Goal: Task Accomplishment & Management: Manage account settings

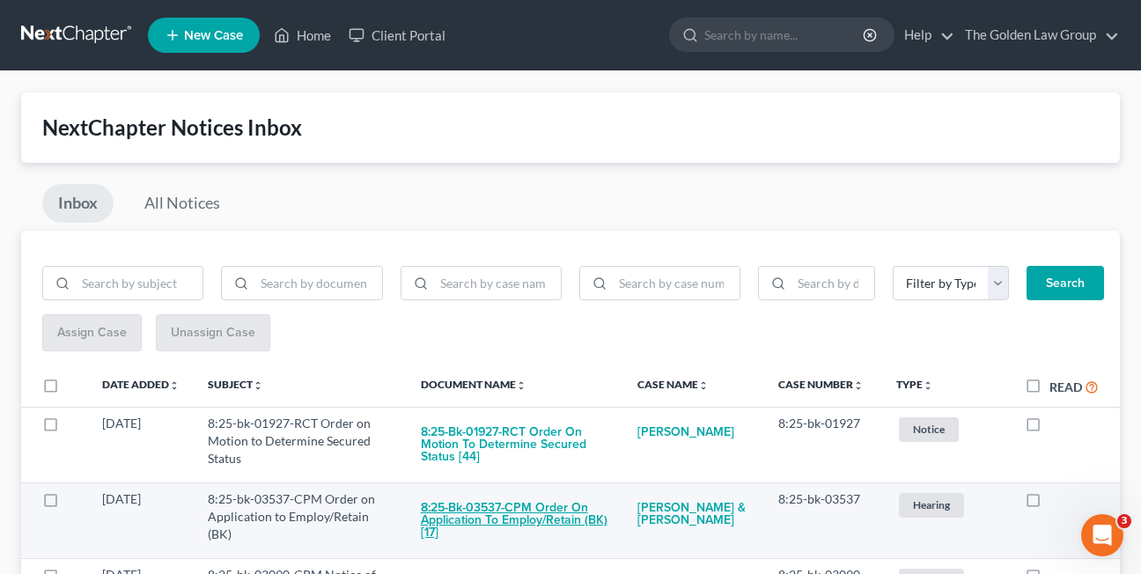
click at [498, 511] on button "8:25-bk-03537-CPM Order on Application to Employ/Retain (BK) [17]" at bounding box center [515, 520] width 188 height 60
checkbox input "true"
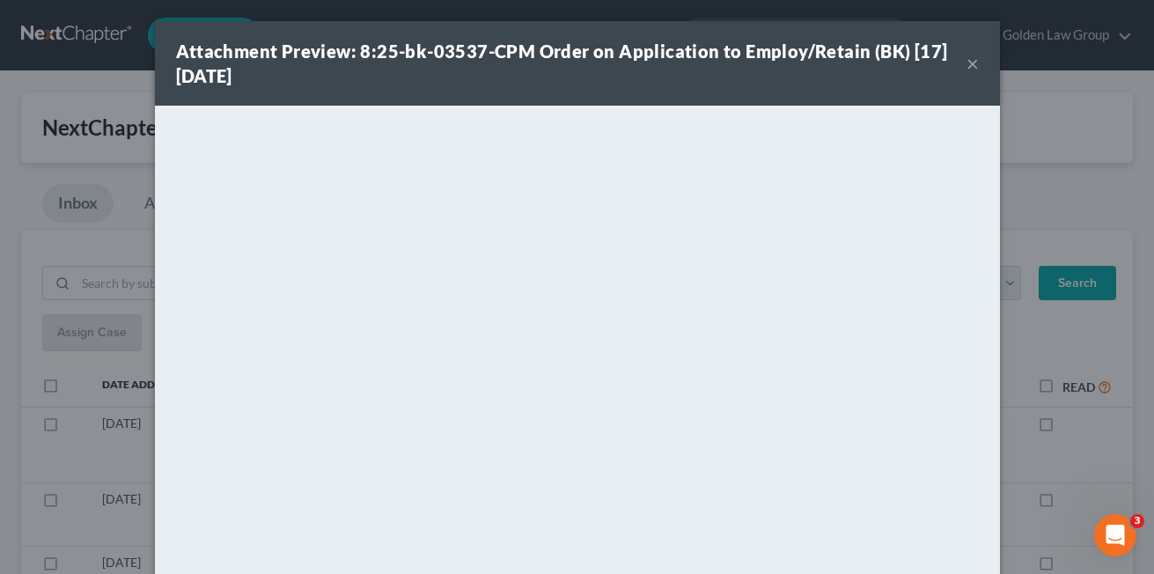
click at [966, 61] on button "×" at bounding box center [972, 63] width 12 height 21
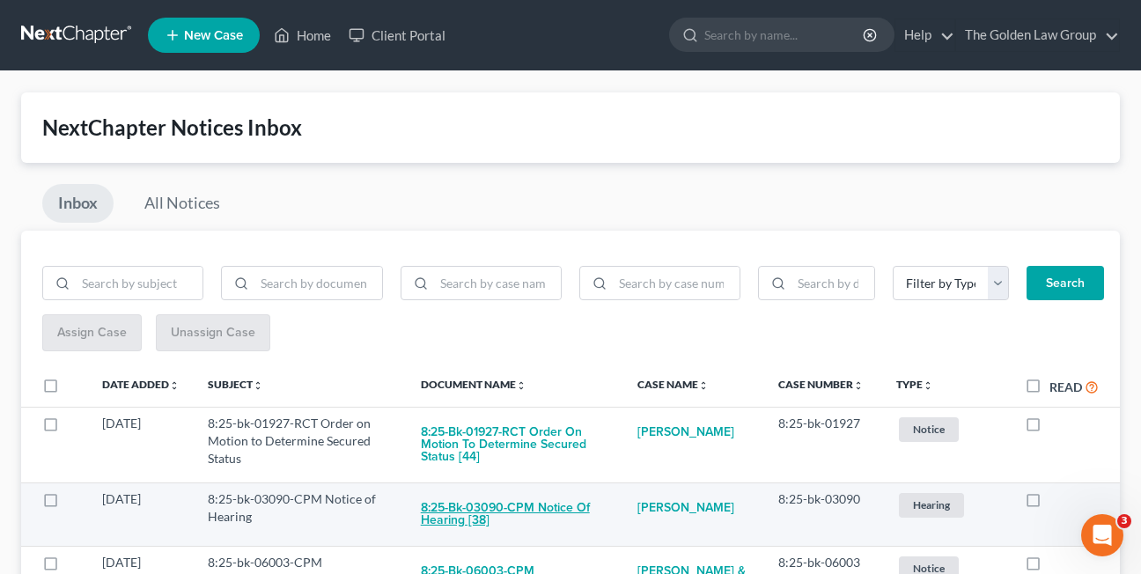
click at [442, 519] on button "8:25-bk-03090-CPM Notice of Hearing [38]" at bounding box center [515, 514] width 188 height 48
checkbox input "true"
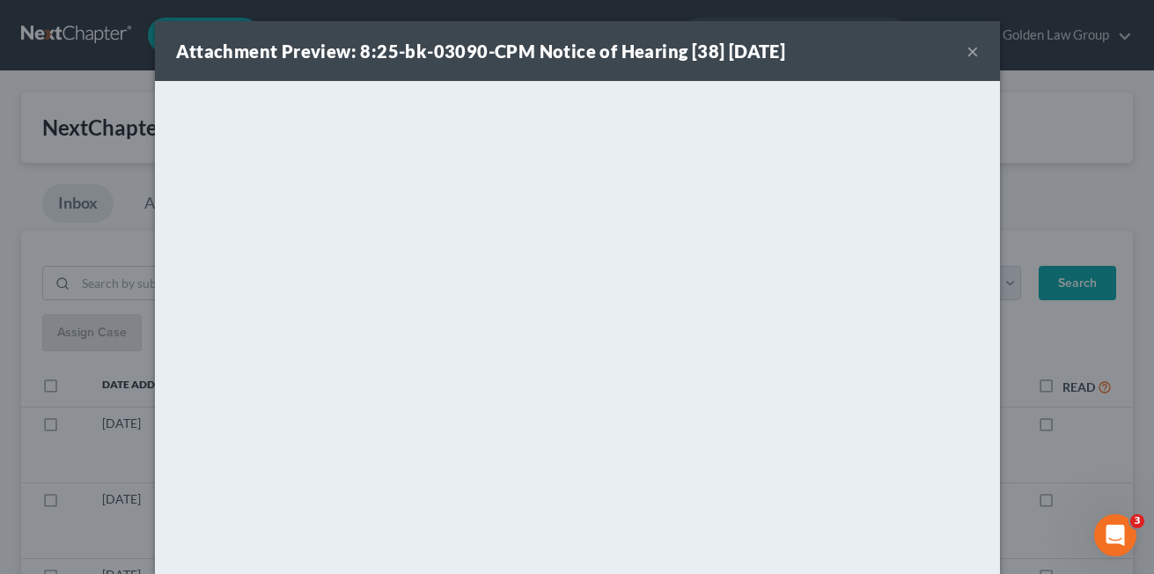
click at [966, 51] on button "×" at bounding box center [972, 50] width 12 height 21
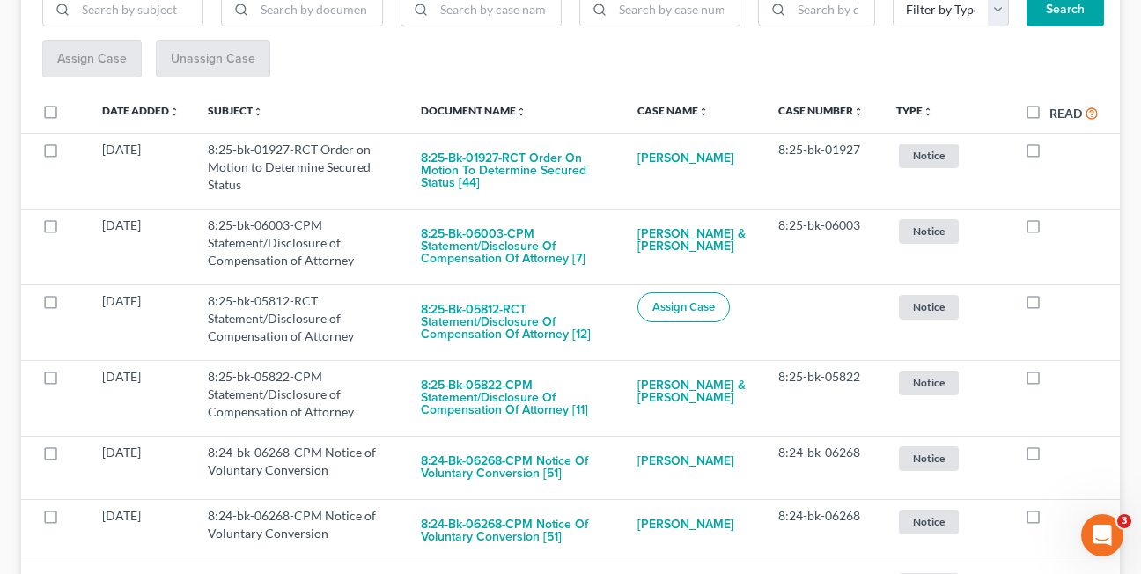
scroll to position [297, 0]
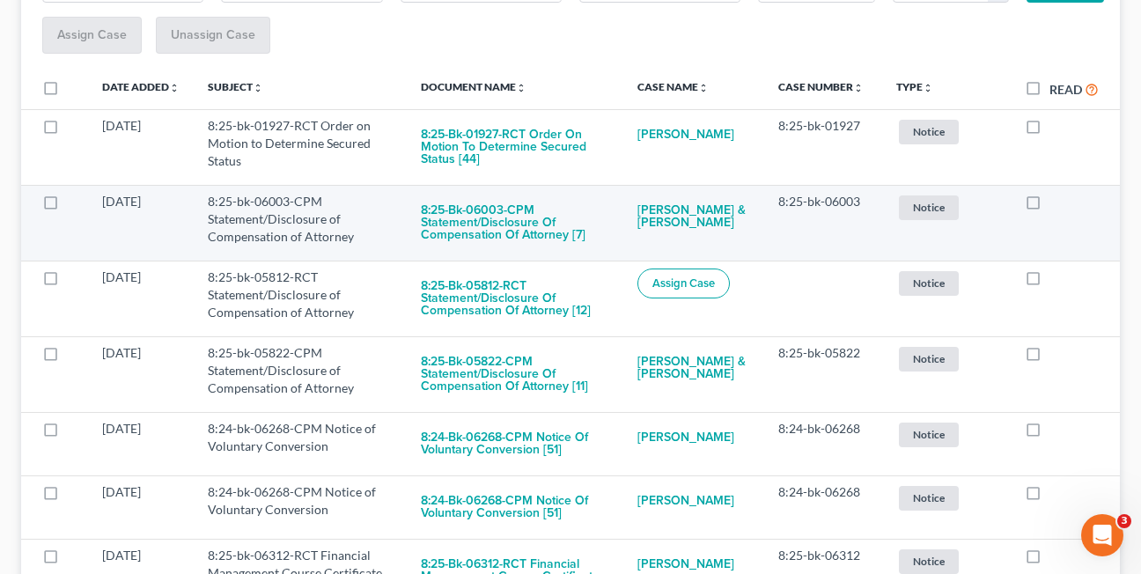
click at [1049, 206] on label at bounding box center [1049, 206] width 0 height 0
click at [1056, 204] on input "checkbox" at bounding box center [1061, 198] width 11 height 11
checkbox input "true"
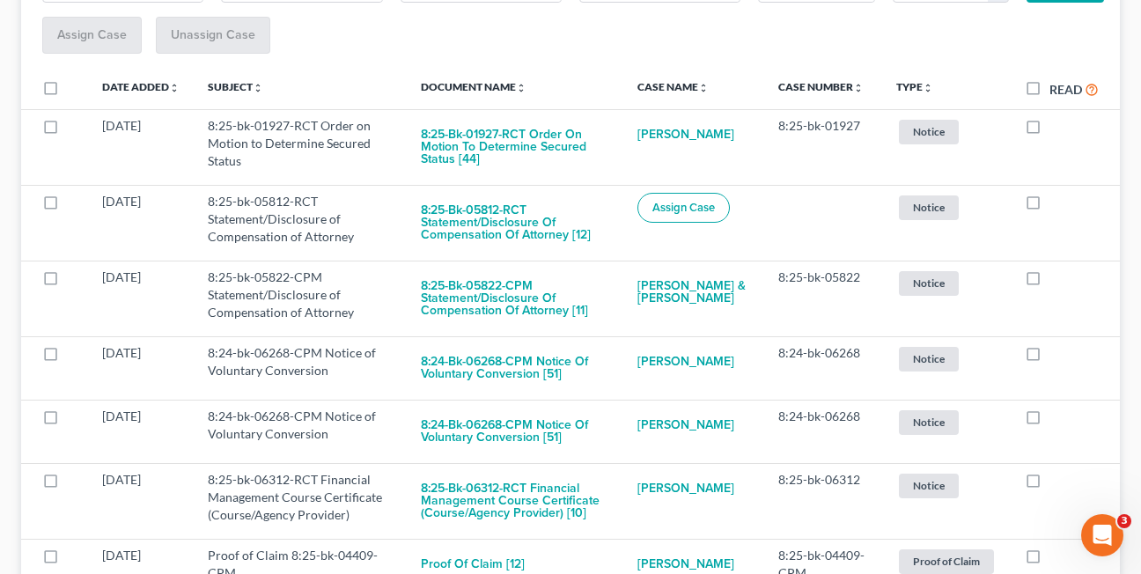
click at [1049, 206] on label at bounding box center [1049, 206] width 0 height 0
click at [1056, 204] on input "checkbox" at bounding box center [1061, 198] width 11 height 11
checkbox input "true"
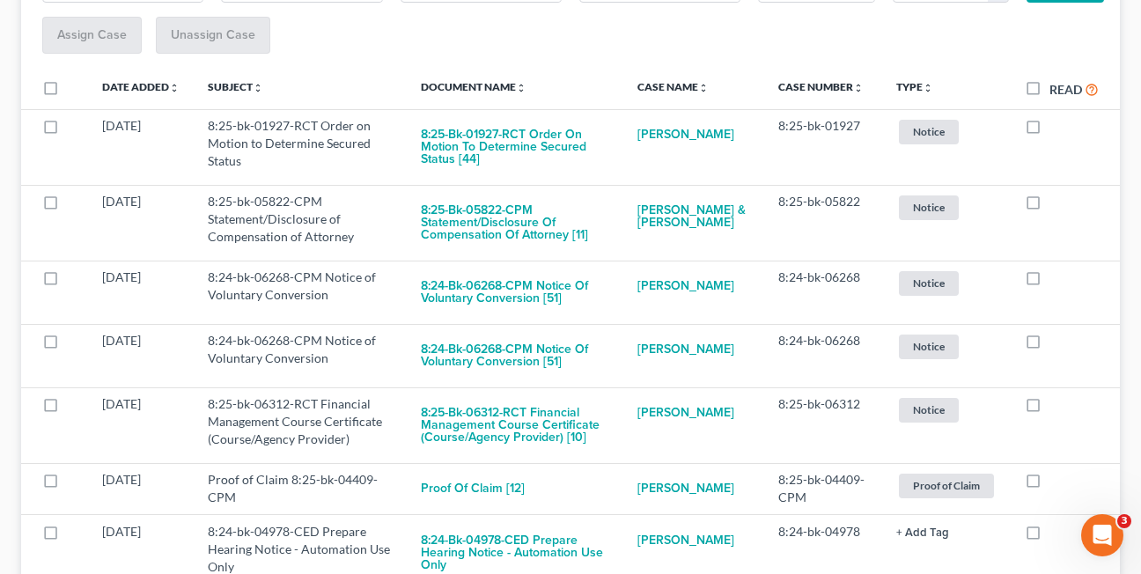
click at [1049, 206] on label at bounding box center [1049, 206] width 0 height 0
click at [1056, 204] on input "checkbox" at bounding box center [1061, 198] width 11 height 11
checkbox input "true"
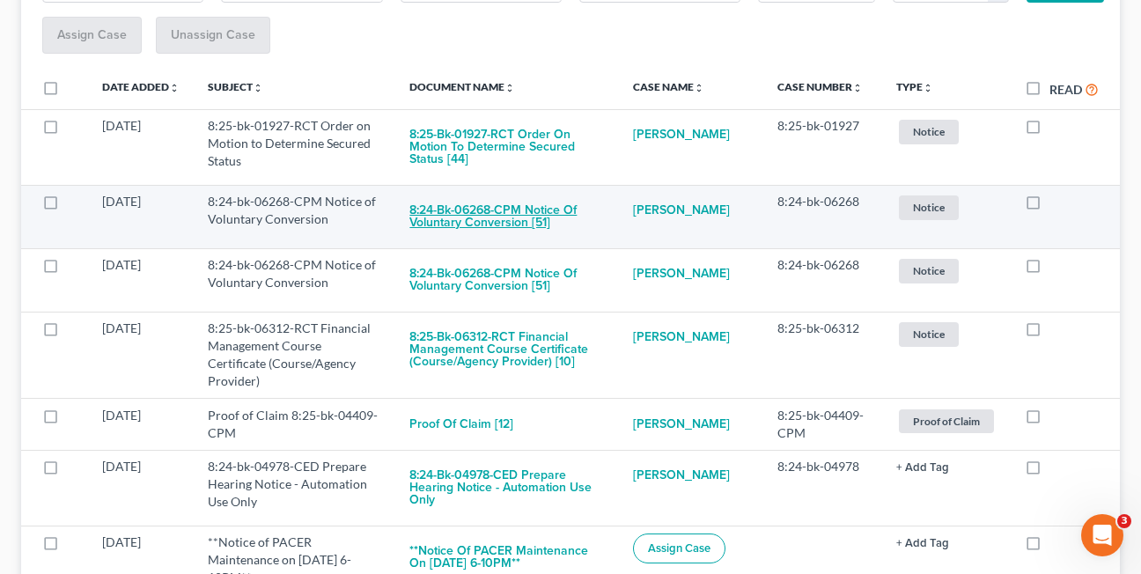
click at [479, 221] on button "8:24-bk-06268-CPM Notice of Voluntary Conversion [51]" at bounding box center [506, 217] width 194 height 48
checkbox input "true"
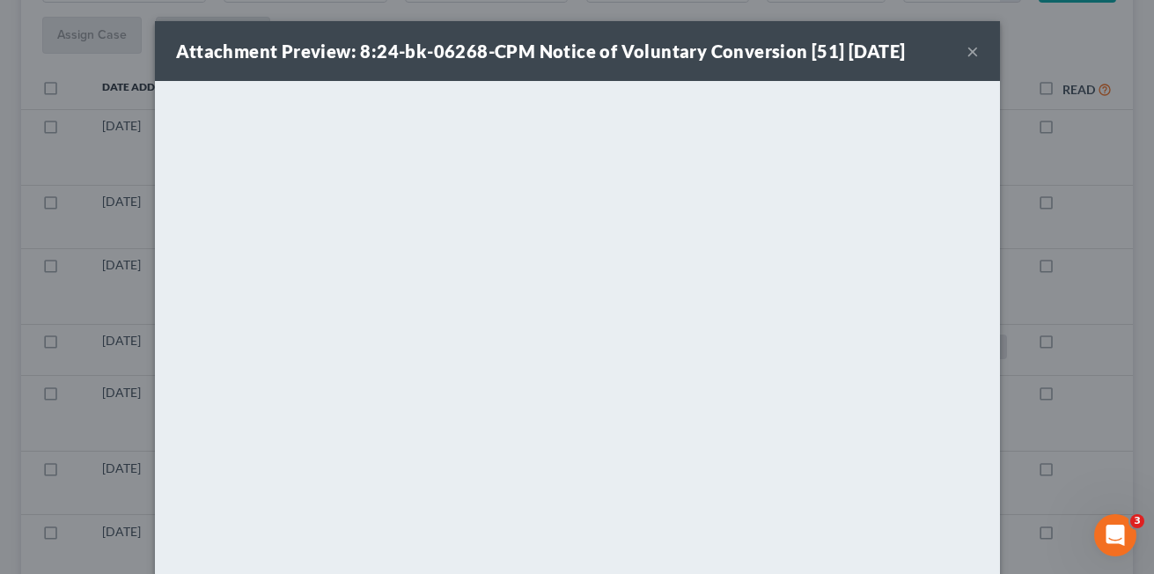
click at [966, 53] on button "×" at bounding box center [972, 50] width 12 height 21
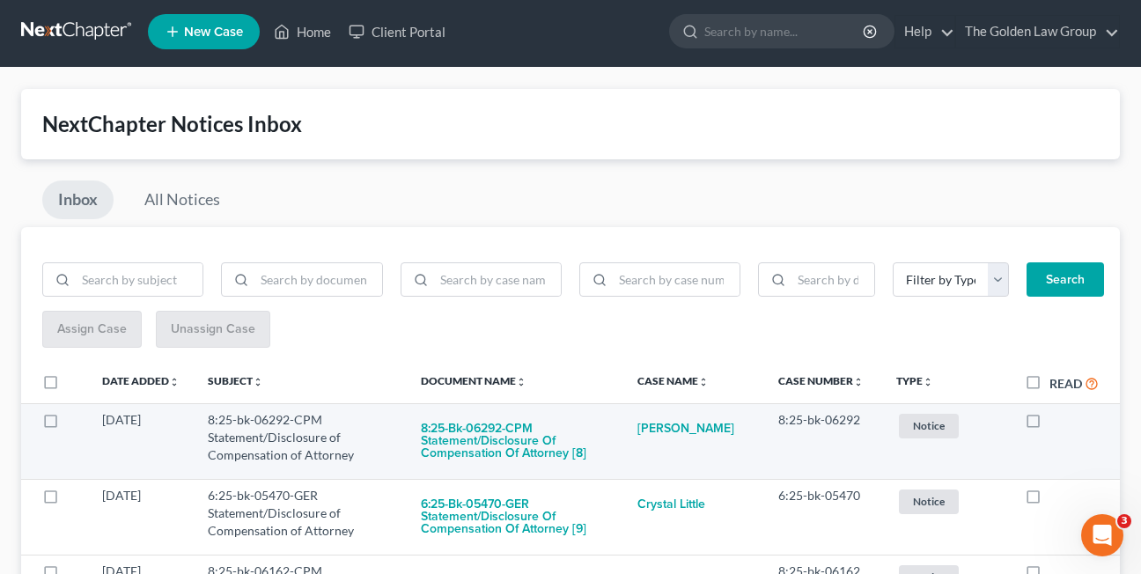
click at [1049, 424] on label at bounding box center [1049, 424] width 0 height 0
click at [1056, 420] on input "checkbox" at bounding box center [1061, 416] width 11 height 11
checkbox input "true"
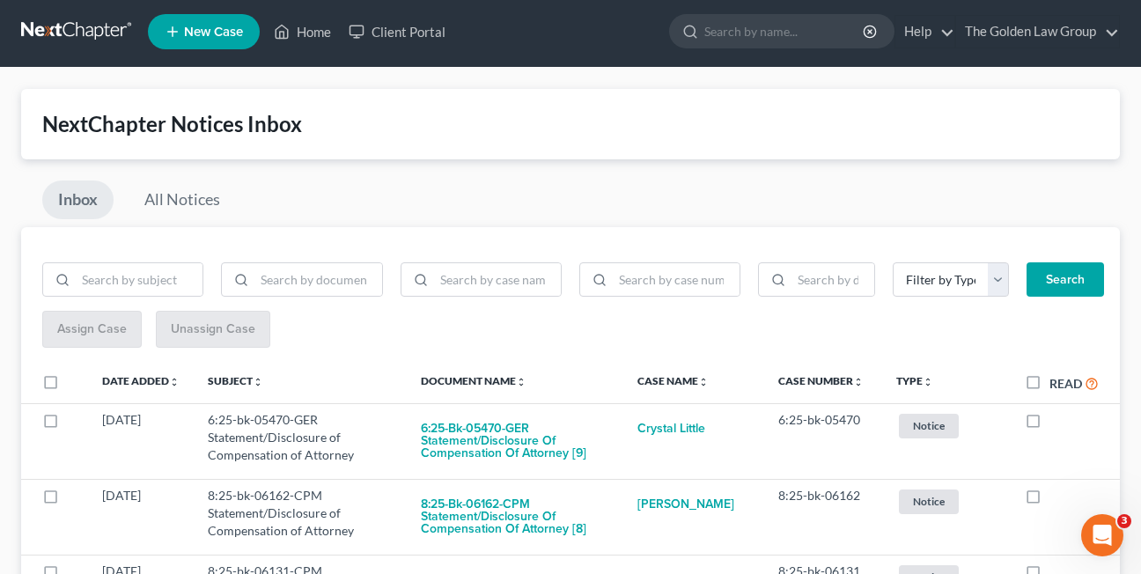
click at [1049, 424] on label at bounding box center [1049, 424] width 0 height 0
click at [1056, 420] on input "checkbox" at bounding box center [1061, 416] width 11 height 11
checkbox input "true"
click at [1049, 424] on label at bounding box center [1049, 424] width 0 height 0
click at [1056, 420] on input "checkbox" at bounding box center [1061, 416] width 11 height 11
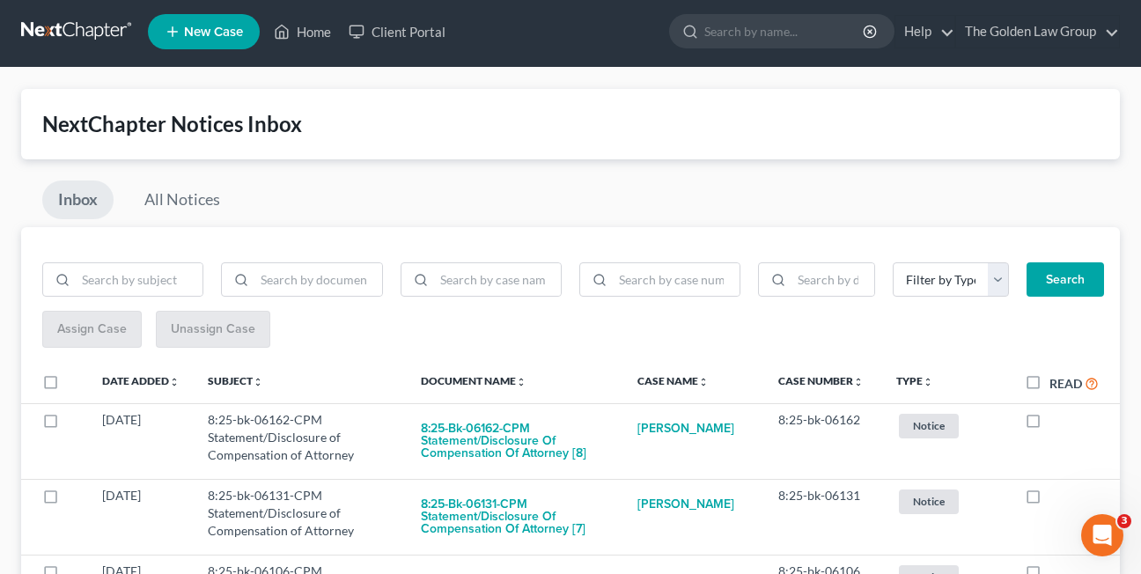
checkbox input "true"
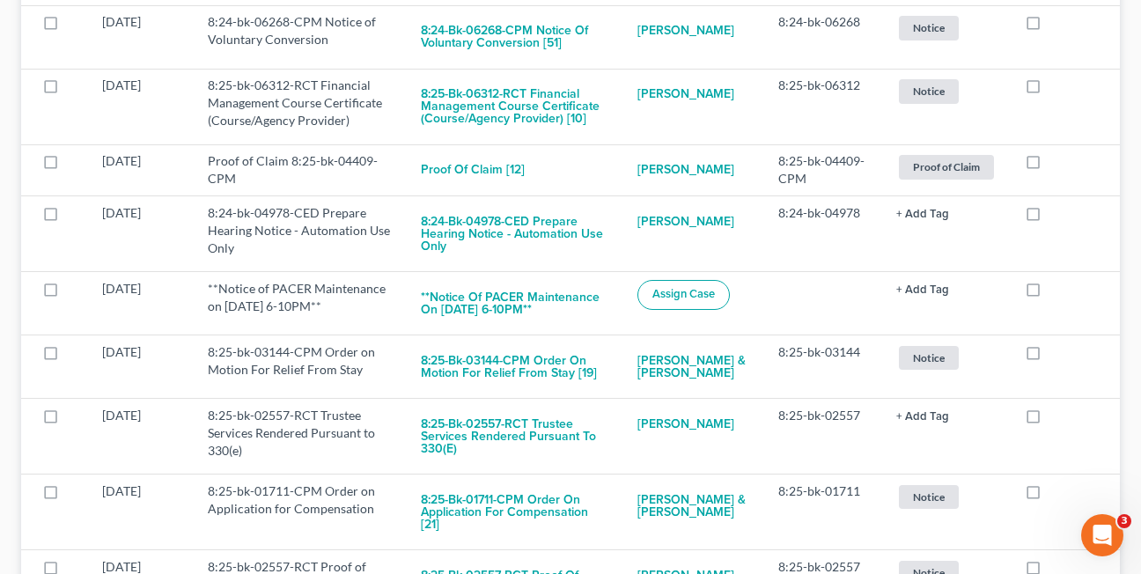
scroll to position [1508, 0]
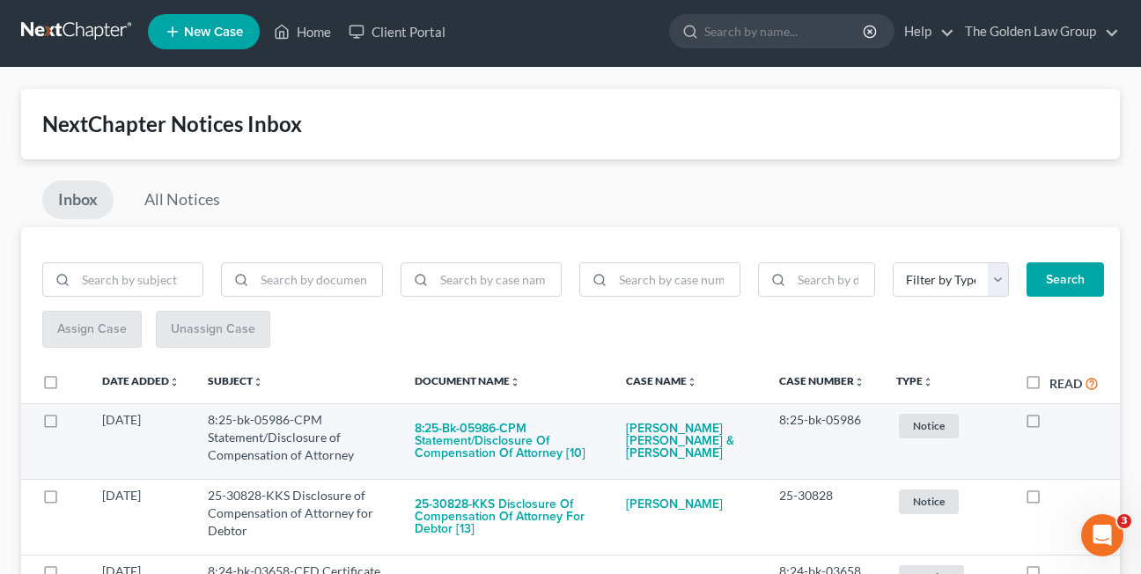
click at [1049, 424] on label at bounding box center [1049, 424] width 0 height 0
click at [1056, 422] on input "checkbox" at bounding box center [1061, 416] width 11 height 11
checkbox input "true"
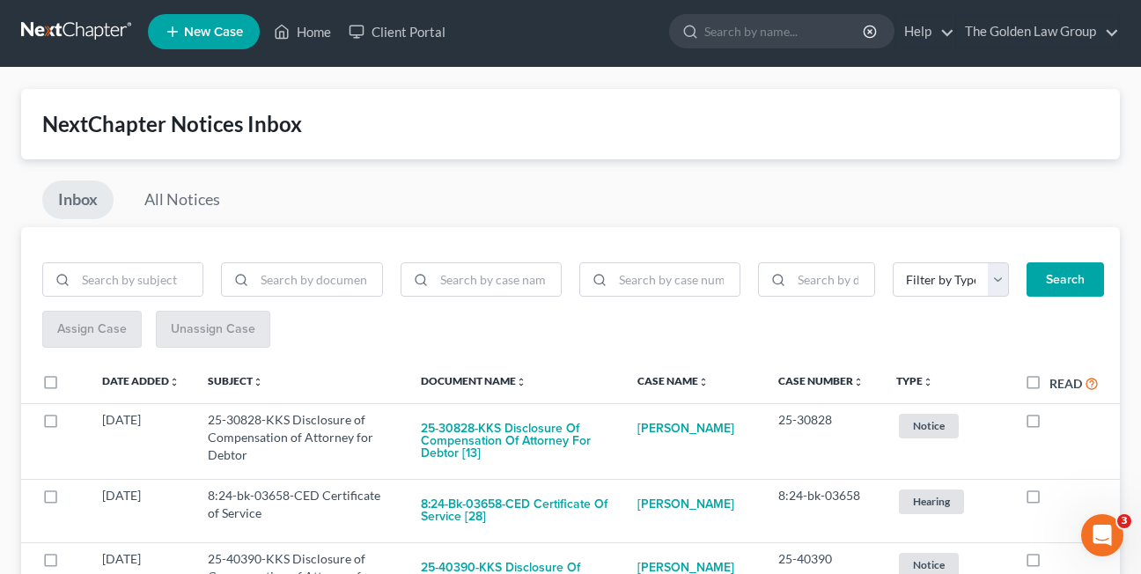
click at [1049, 424] on label at bounding box center [1049, 424] width 0 height 0
click at [1056, 422] on input "checkbox" at bounding box center [1061, 416] width 11 height 11
checkbox input "true"
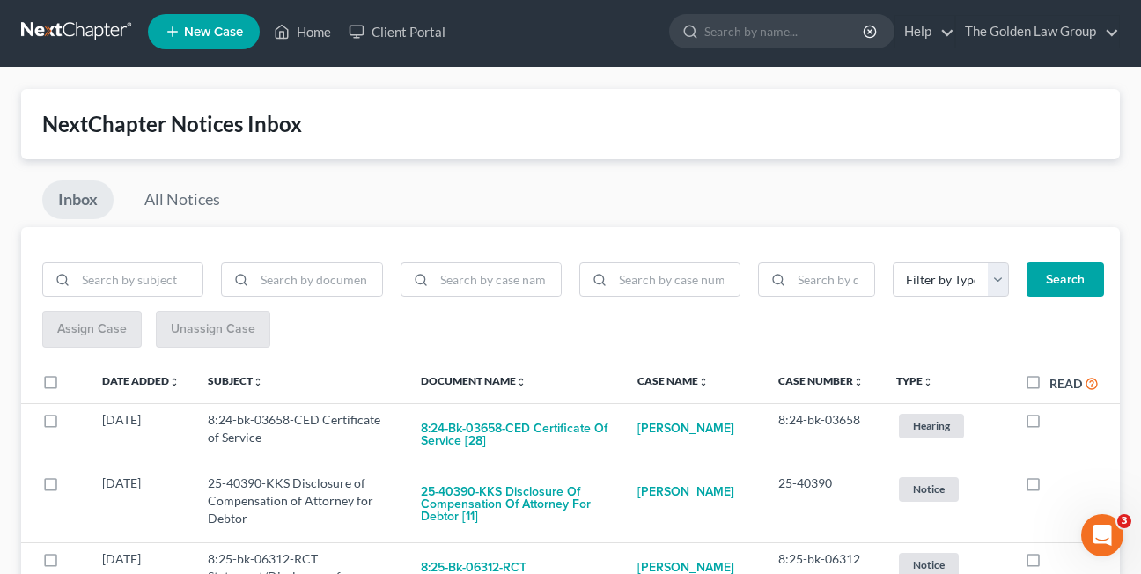
click at [1049, 424] on label at bounding box center [1049, 424] width 0 height 0
click at [1056, 422] on input "checkbox" at bounding box center [1061, 416] width 11 height 11
checkbox input "true"
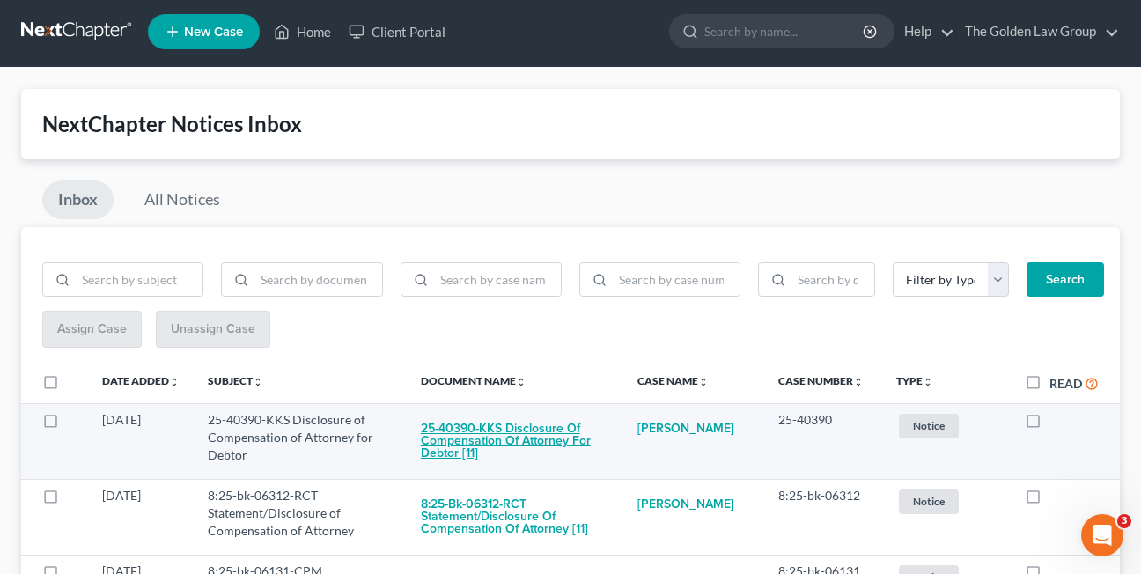
click at [487, 441] on button "25-40390-KKS Disclosure of Compensation of Attorney for Debtor [11]" at bounding box center [515, 441] width 188 height 60
checkbox input "true"
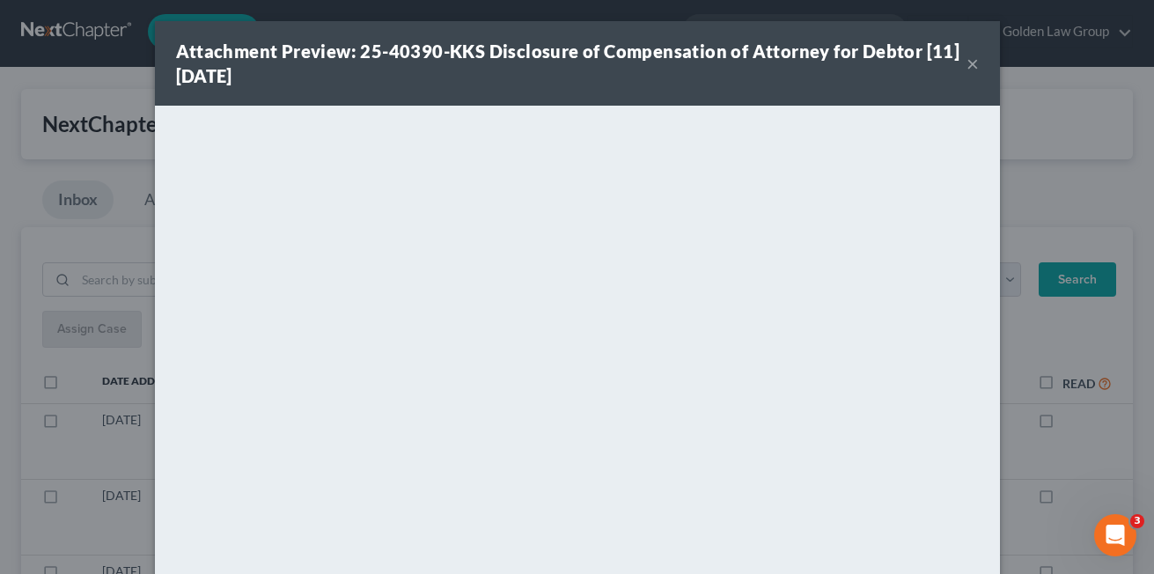
click at [966, 66] on button "×" at bounding box center [972, 63] width 12 height 21
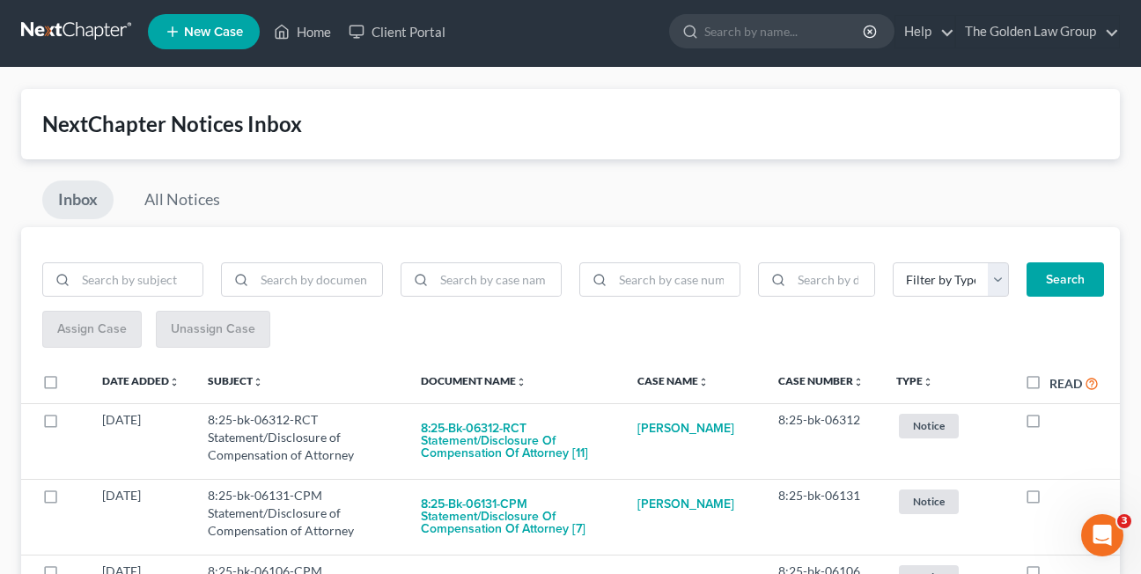
click at [606, 198] on div "Inbox All Notices" at bounding box center [570, 203] width 1098 height 47
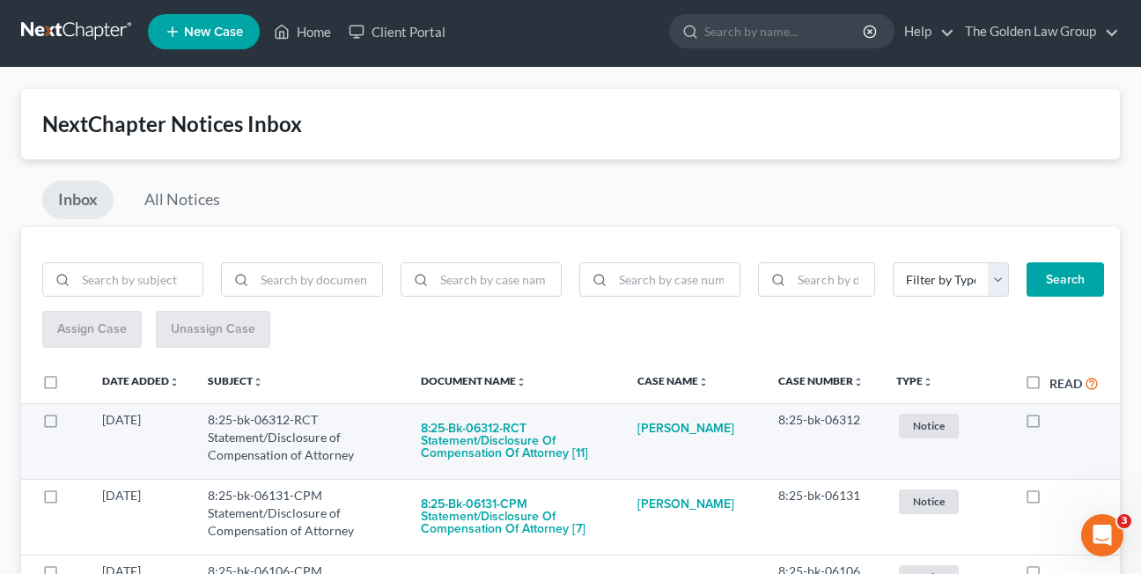
click at [1049, 424] on label at bounding box center [1049, 424] width 0 height 0
click at [1056, 422] on input "checkbox" at bounding box center [1061, 416] width 11 height 11
checkbox input "true"
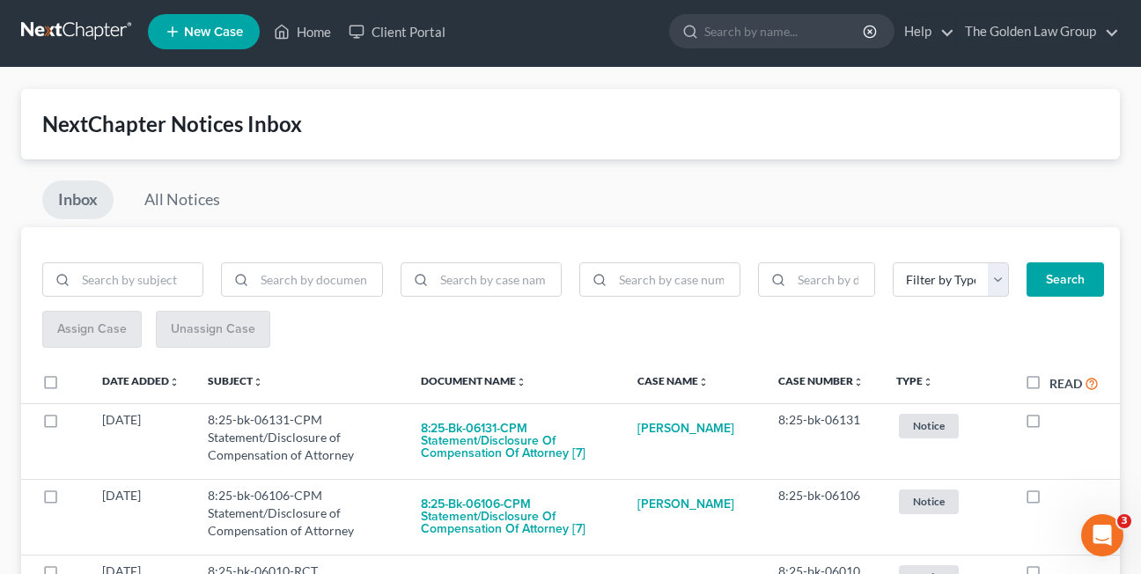
click at [1049, 424] on label at bounding box center [1049, 424] width 0 height 0
click at [1056, 422] on input "checkbox" at bounding box center [1061, 416] width 11 height 11
checkbox input "true"
click at [1049, 424] on label at bounding box center [1049, 424] width 0 height 0
click at [1056, 422] on input "checkbox" at bounding box center [1061, 416] width 11 height 11
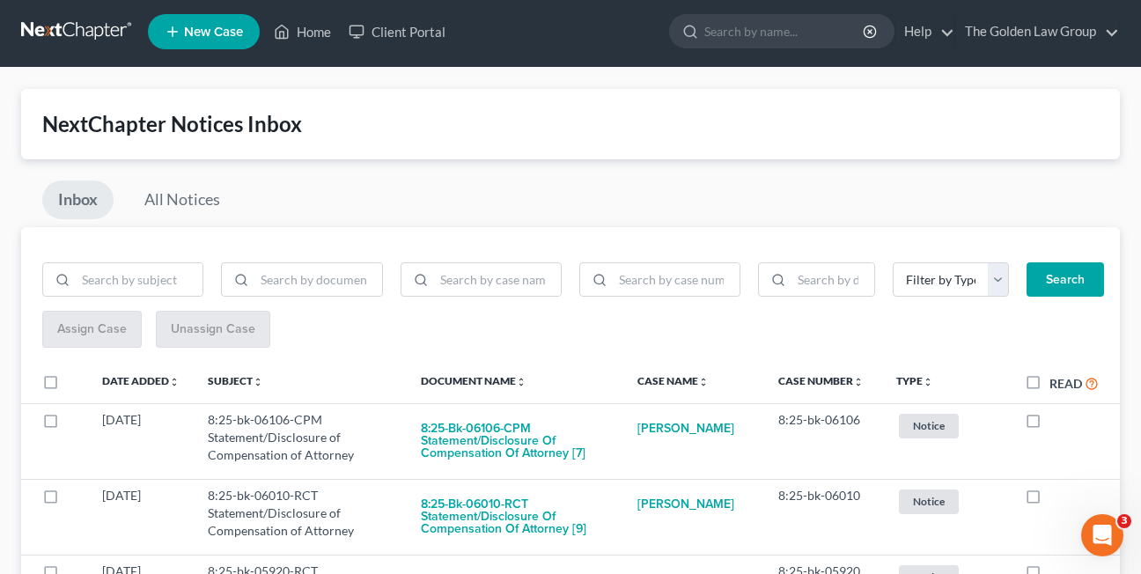
checkbox input "true"
click at [1049, 424] on label at bounding box center [1049, 424] width 0 height 0
click at [1056, 422] on input "checkbox" at bounding box center [1061, 416] width 11 height 11
checkbox input "true"
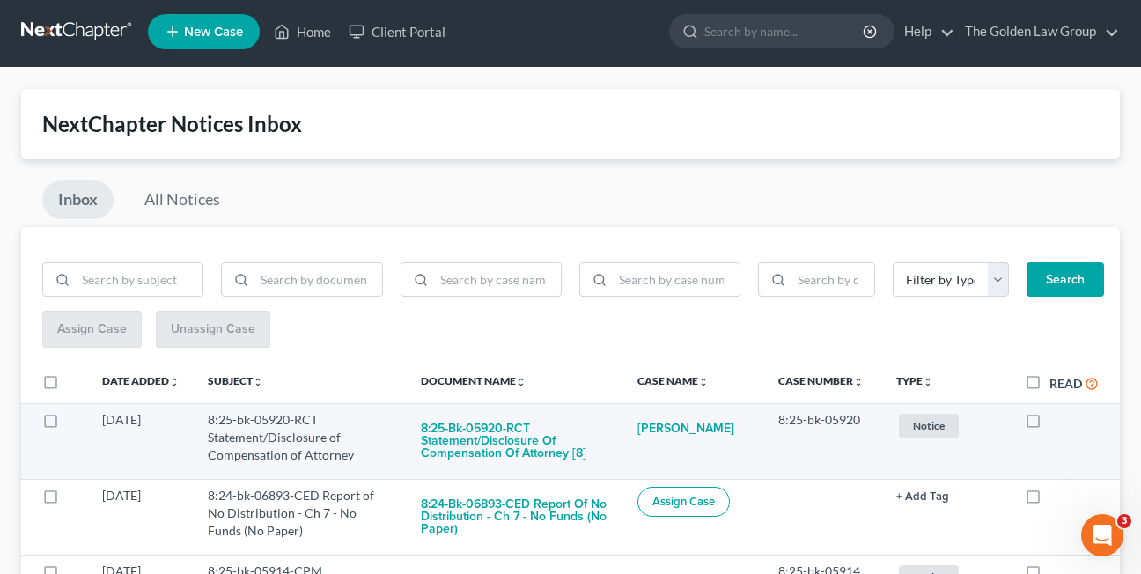
click at [1049, 424] on label at bounding box center [1049, 424] width 0 height 0
click at [1056, 422] on input "checkbox" at bounding box center [1061, 416] width 11 height 11
checkbox input "true"
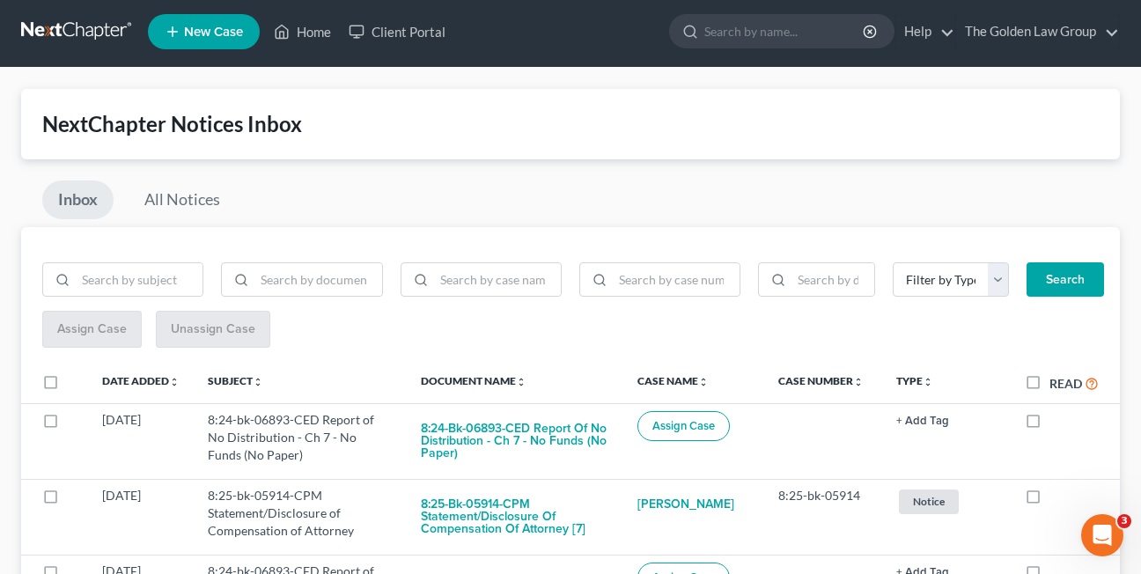
click at [1049, 424] on label at bounding box center [1049, 424] width 0 height 0
click at [1056, 422] on input "checkbox" at bounding box center [1061, 416] width 11 height 11
checkbox input "true"
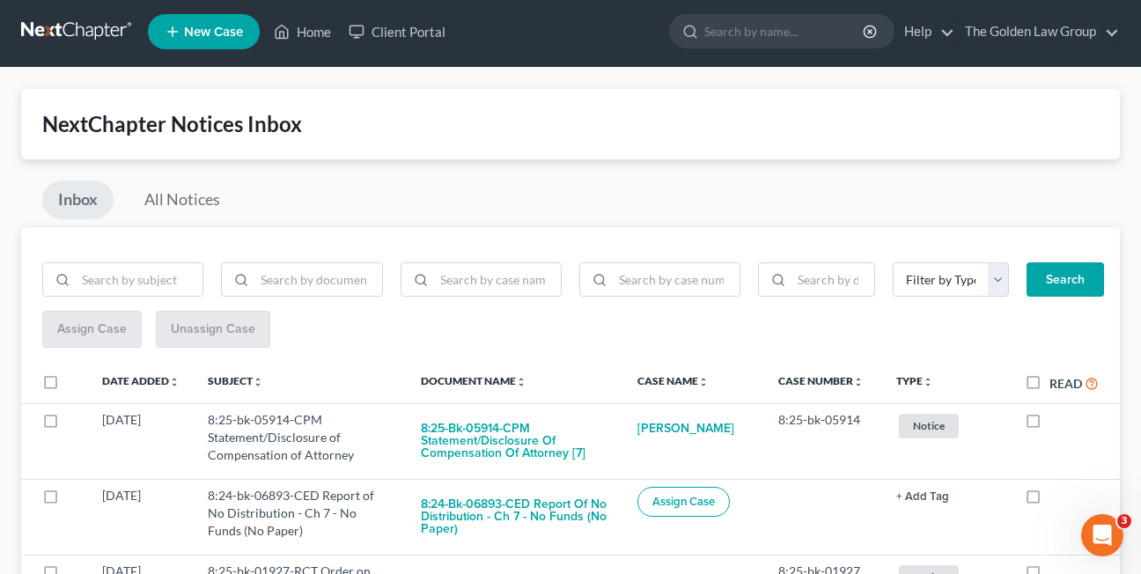
click at [1049, 424] on label at bounding box center [1049, 424] width 0 height 0
click at [1056, 422] on input "checkbox" at bounding box center [1061, 416] width 11 height 11
checkbox input "true"
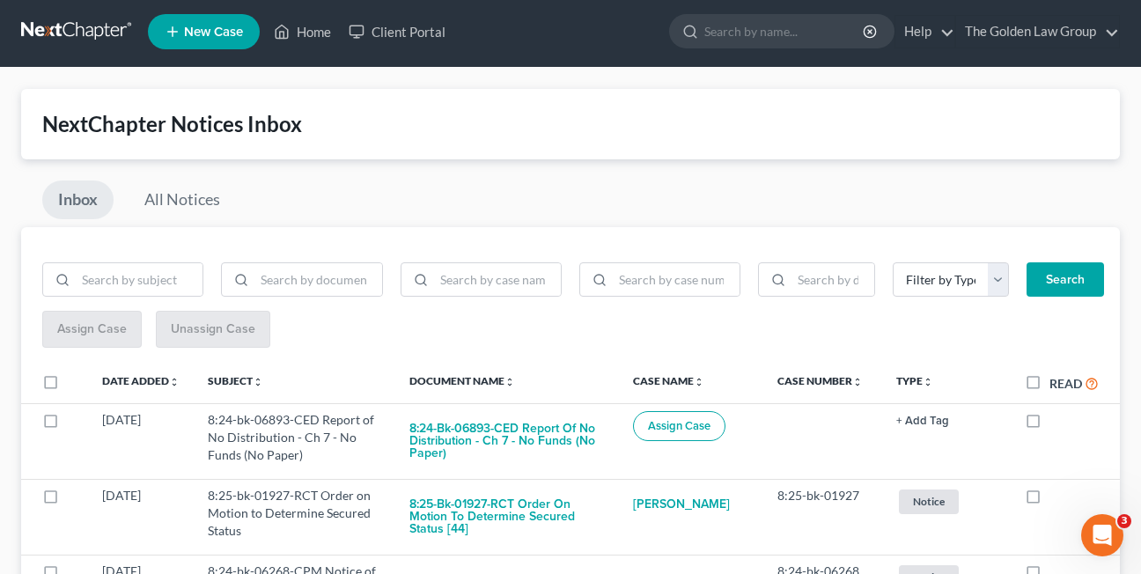
click at [1049, 424] on label at bounding box center [1049, 424] width 0 height 0
click at [1056, 422] on input "checkbox" at bounding box center [1061, 416] width 11 height 11
checkbox input "true"
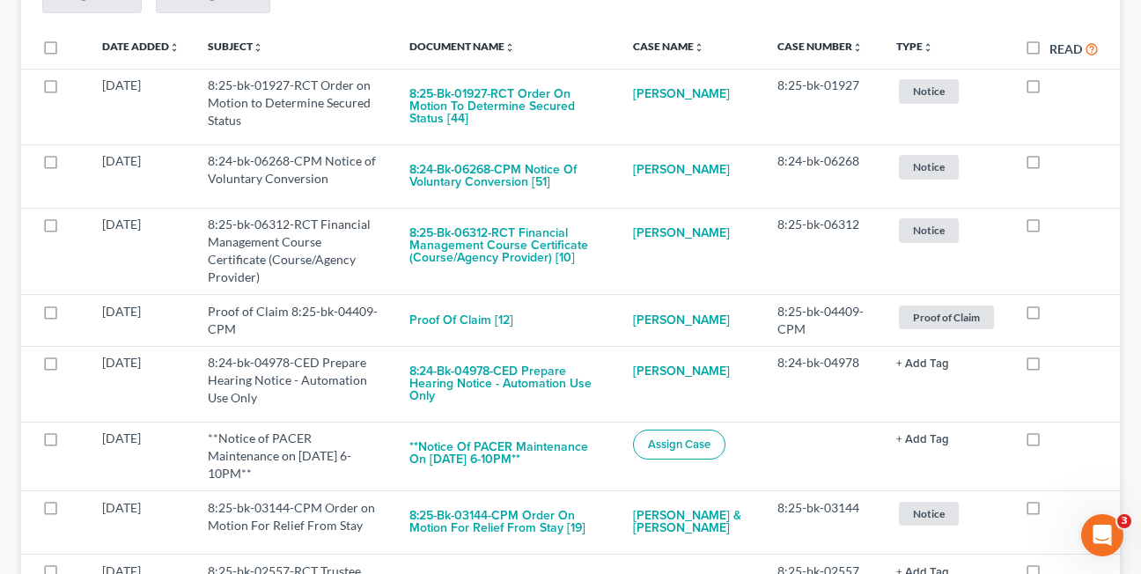
scroll to position [342, 0]
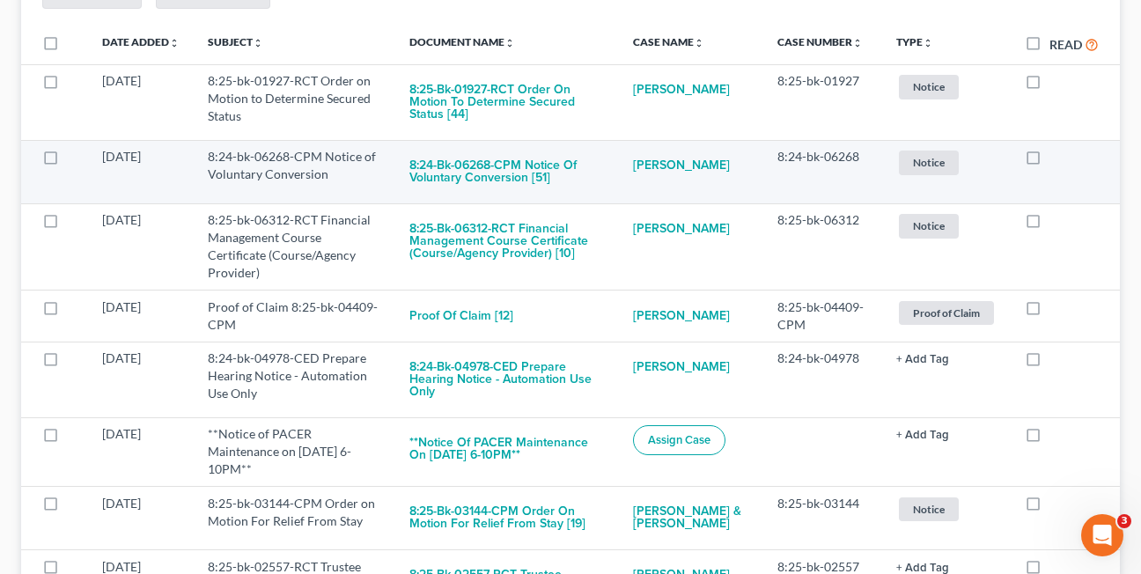
click at [1049, 161] on label at bounding box center [1049, 161] width 0 height 0
click at [1056, 159] on input "checkbox" at bounding box center [1061, 153] width 11 height 11
checkbox input "true"
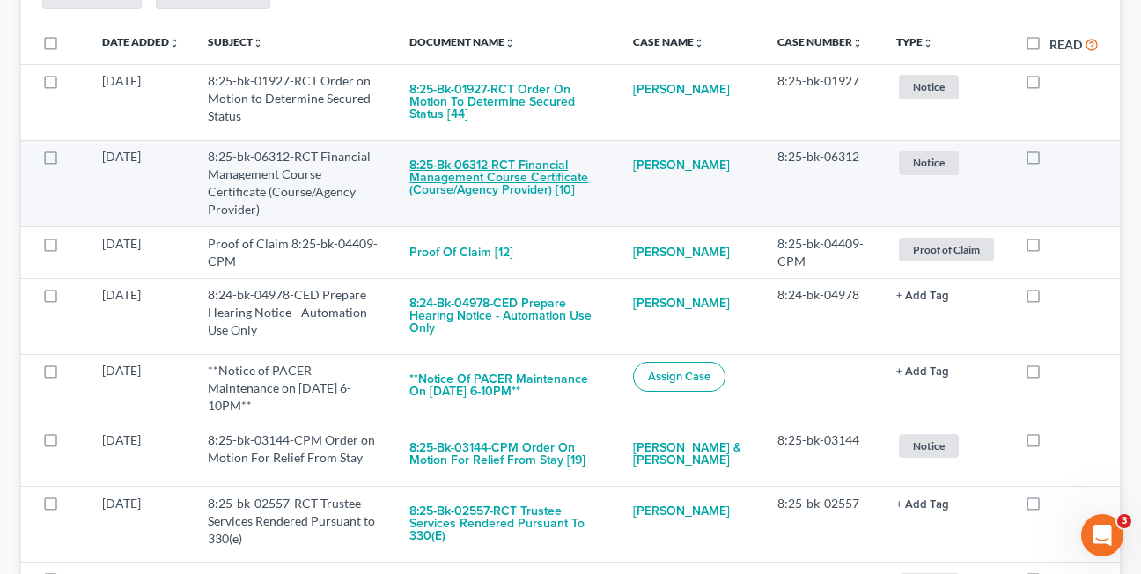
click at [463, 174] on button "8:25-bk-06312-RCT Financial Management Course Certificate (Course/Agency Provid…" at bounding box center [506, 178] width 194 height 60
checkbox input "true"
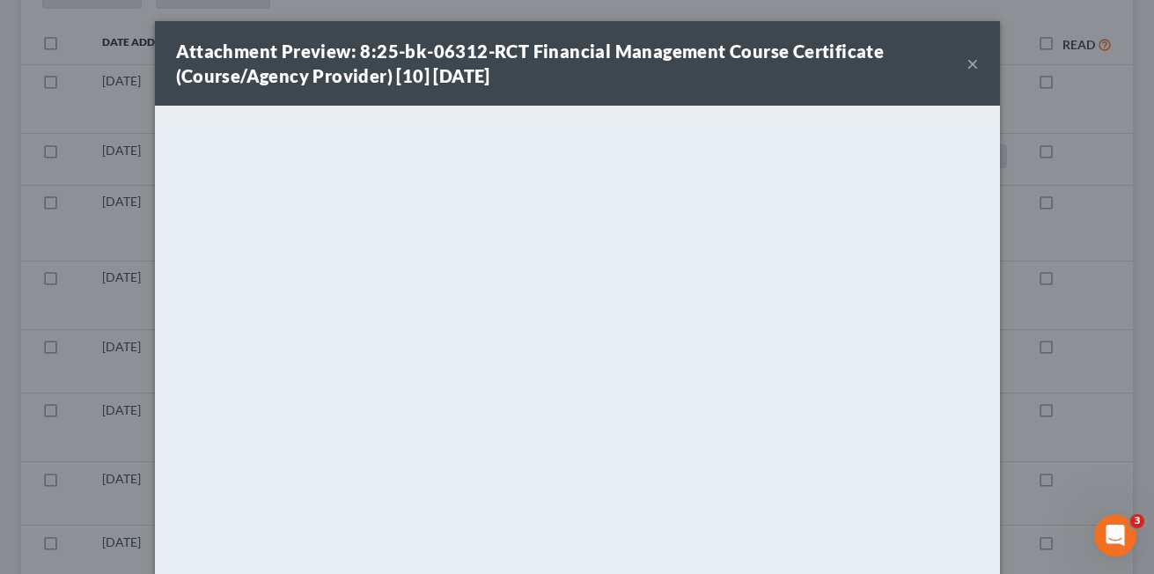
click at [966, 65] on button "×" at bounding box center [972, 63] width 12 height 21
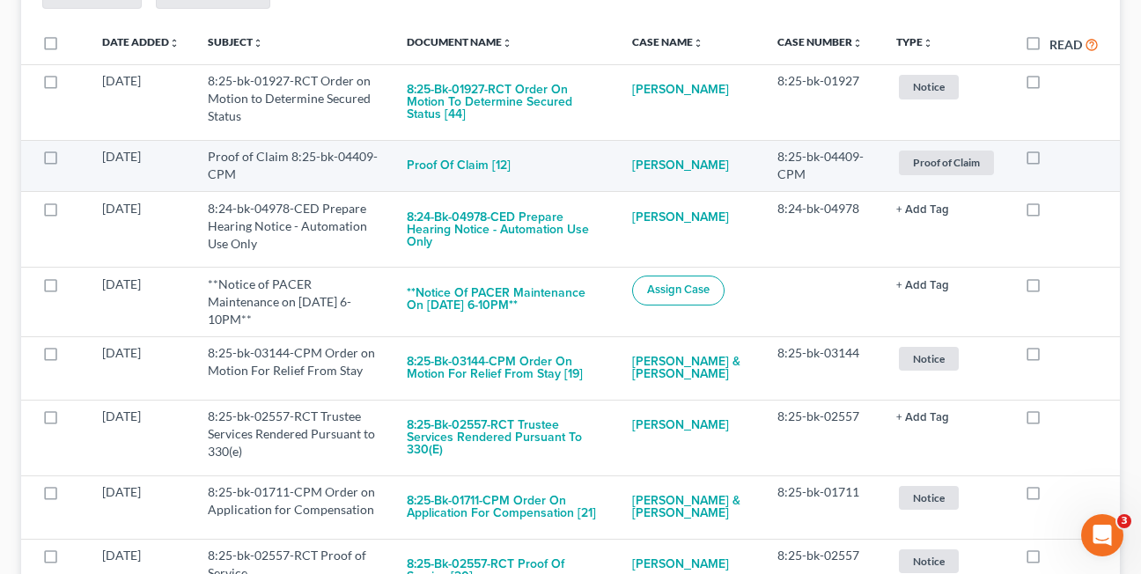
click at [1049, 161] on label at bounding box center [1049, 161] width 0 height 0
click at [1056, 159] on input "checkbox" at bounding box center [1061, 153] width 11 height 11
checkbox input "true"
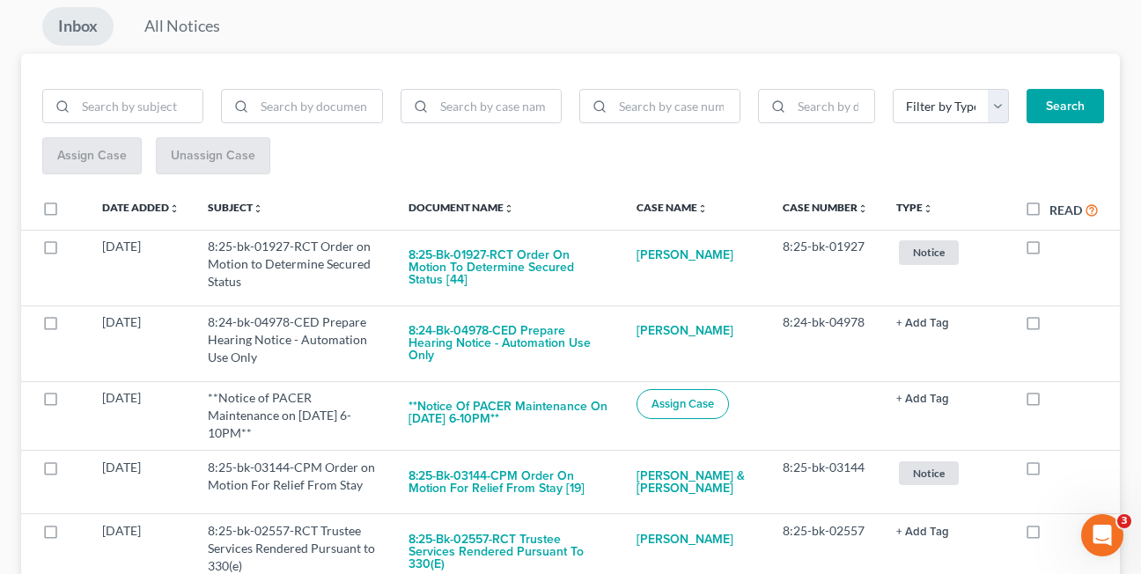
scroll to position [215, 0]
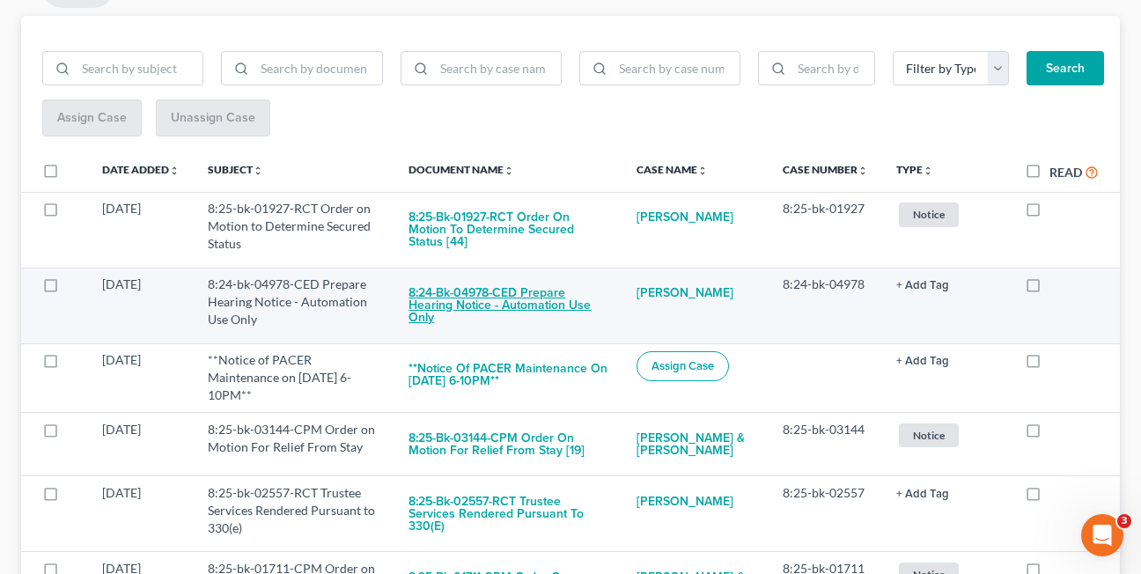
click at [468, 297] on button "8:24-bk-04978-CED Prepare Hearing Notice - Automation Use Only" at bounding box center [508, 305] width 200 height 60
checkbox input "true"
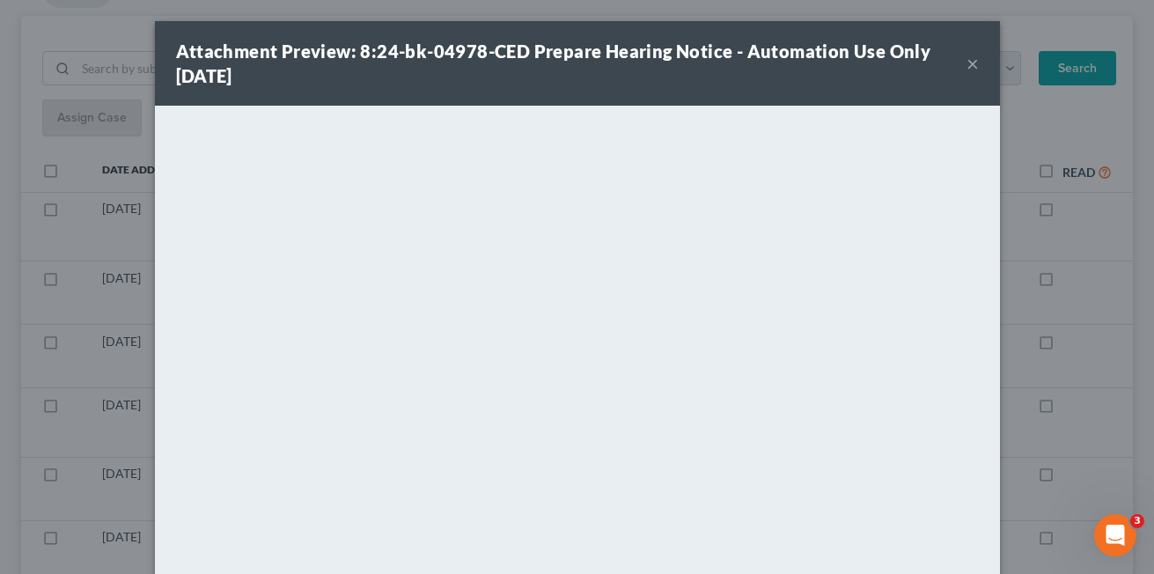
click at [966, 60] on button "×" at bounding box center [972, 63] width 12 height 21
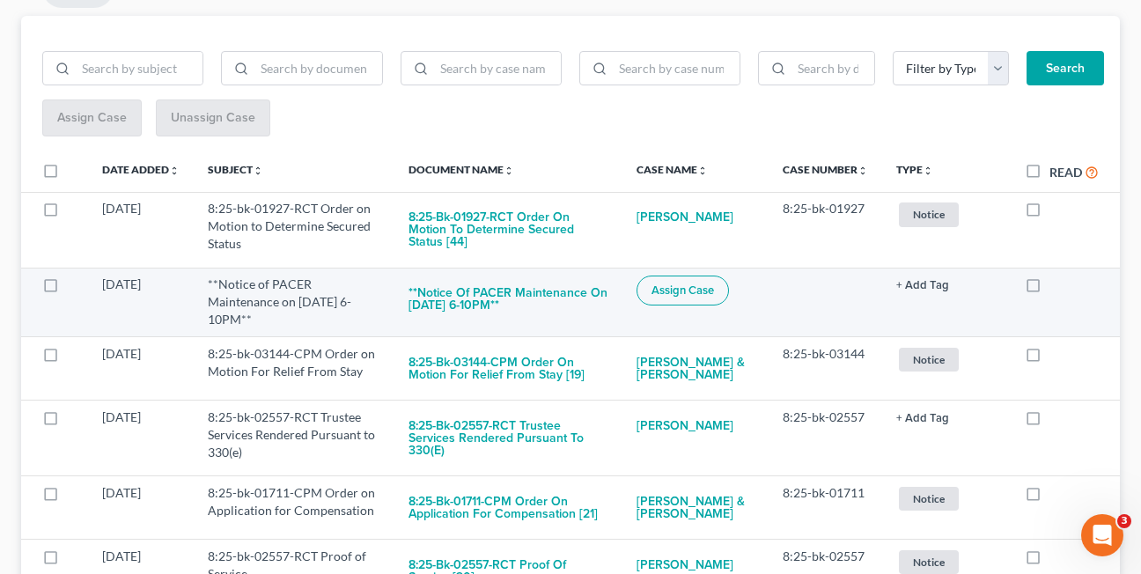
click at [1049, 289] on label at bounding box center [1049, 289] width 0 height 0
click at [1056, 276] on input "checkbox" at bounding box center [1061, 280] width 11 height 11
checkbox input "true"
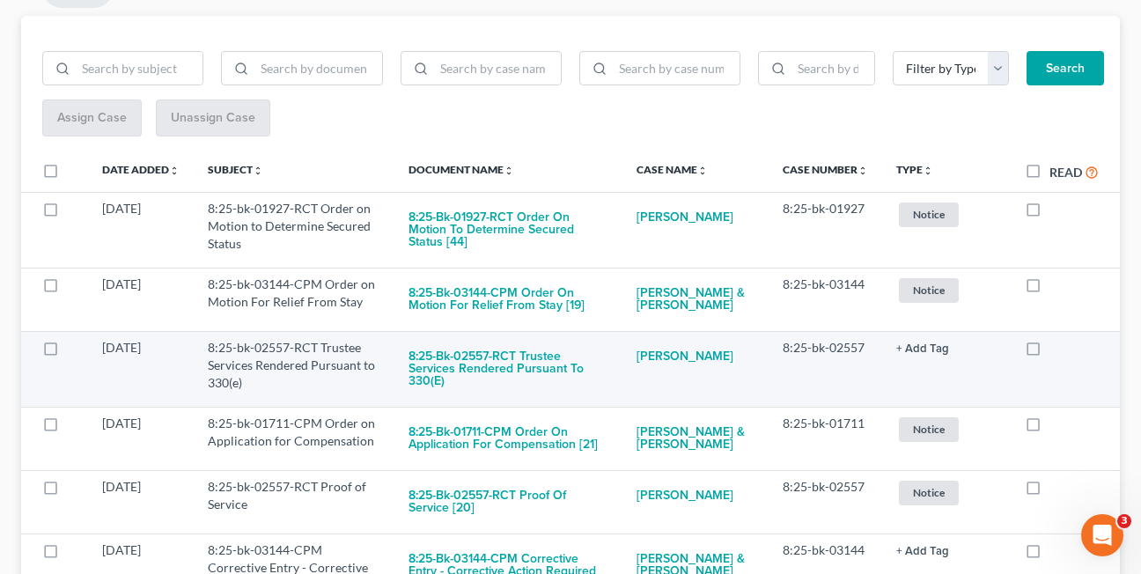
click at [1049, 352] on label at bounding box center [1049, 352] width 0 height 0
click at [1056, 339] on input "checkbox" at bounding box center [1061, 344] width 11 height 11
checkbox input "true"
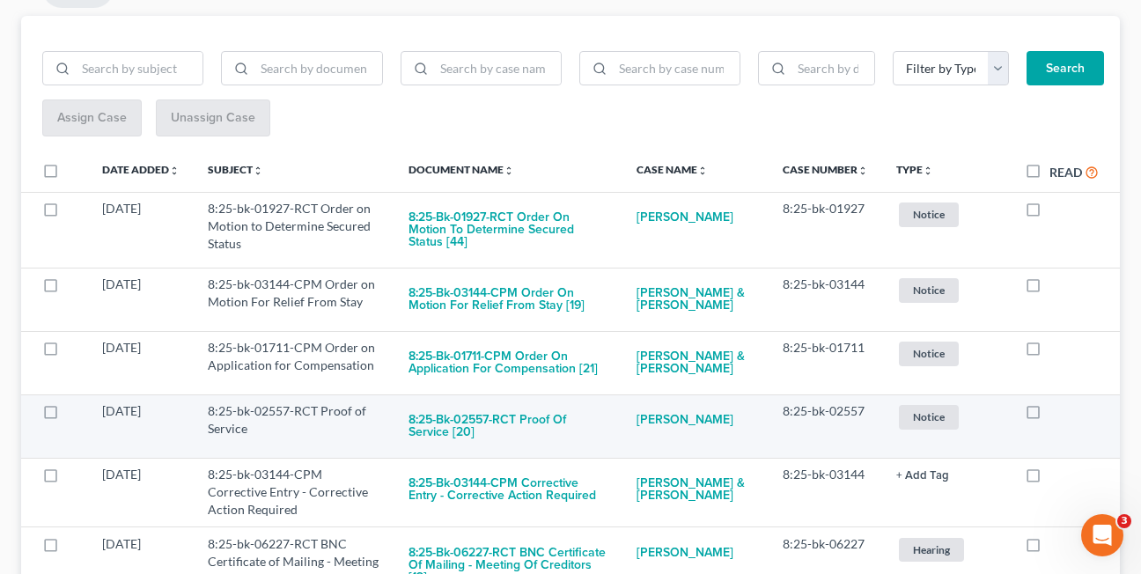
click at [1049, 415] on label at bounding box center [1049, 415] width 0 height 0
click at [1056, 407] on input "checkbox" at bounding box center [1061, 407] width 11 height 11
checkbox input "true"
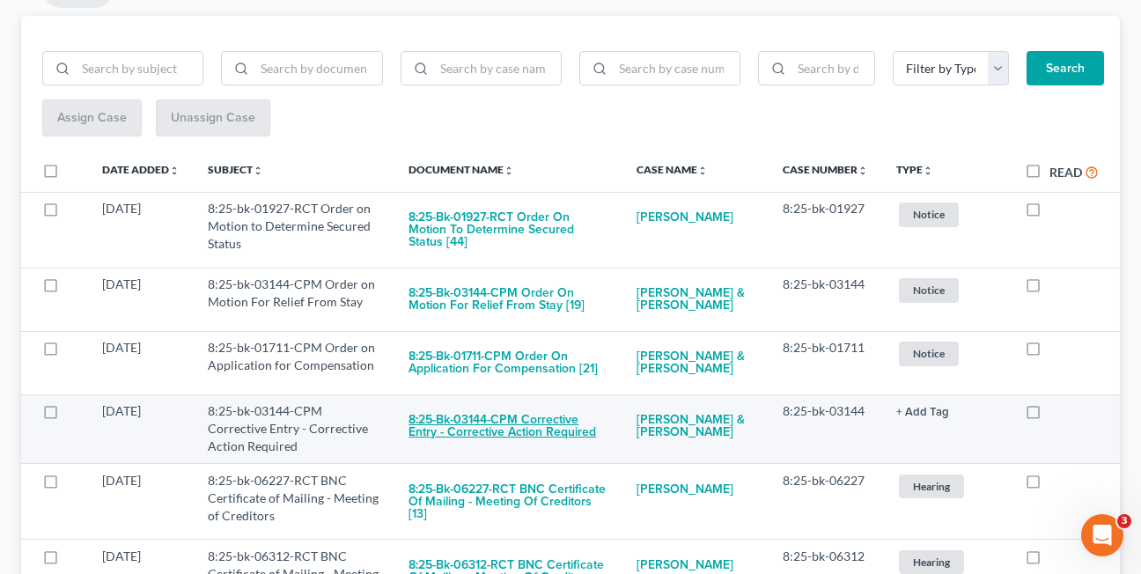
click at [451, 417] on button "8:25-bk-03144-CPM Corrective Entry - Corrective Action Required" at bounding box center [508, 426] width 200 height 48
checkbox input "true"
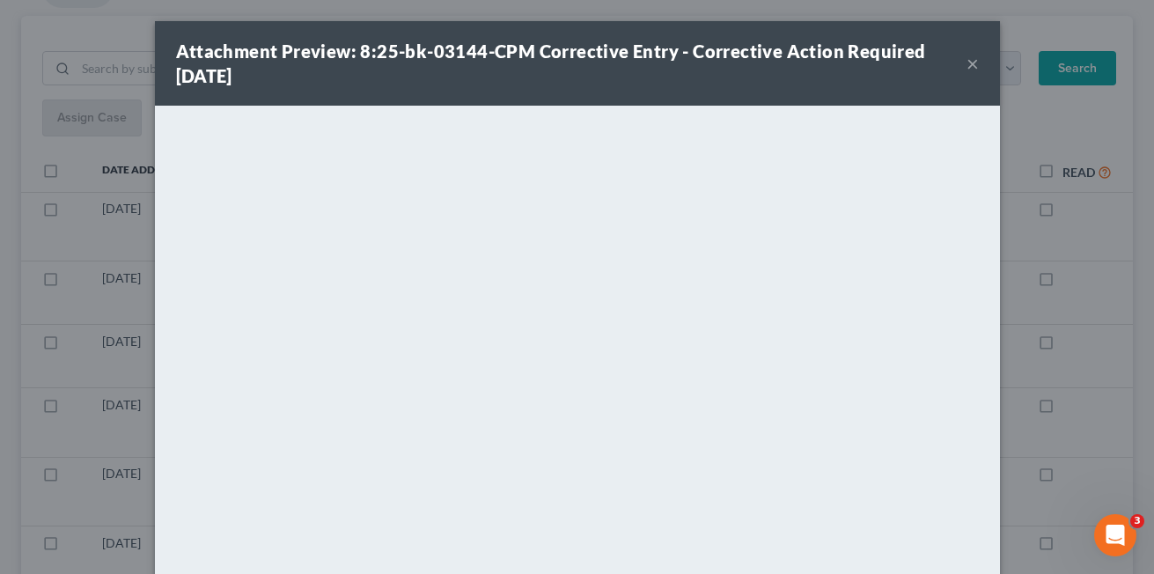
click at [316, 83] on div "Attachment Preview: 8:25-bk-03144-CPM Corrective Entry - Corrective Action Requ…" at bounding box center [571, 63] width 790 height 49
click at [668, 74] on div "Attachment Preview: 8:25-bk-03144-CPM Corrective Entry - Corrective Action Requ…" at bounding box center [571, 63] width 790 height 49
click at [333, 71] on div "Attachment Preview: 8:25-bk-03144-CPM Corrective Entry - Corrective Action Requ…" at bounding box center [571, 63] width 790 height 49
click at [966, 64] on button "×" at bounding box center [972, 63] width 12 height 21
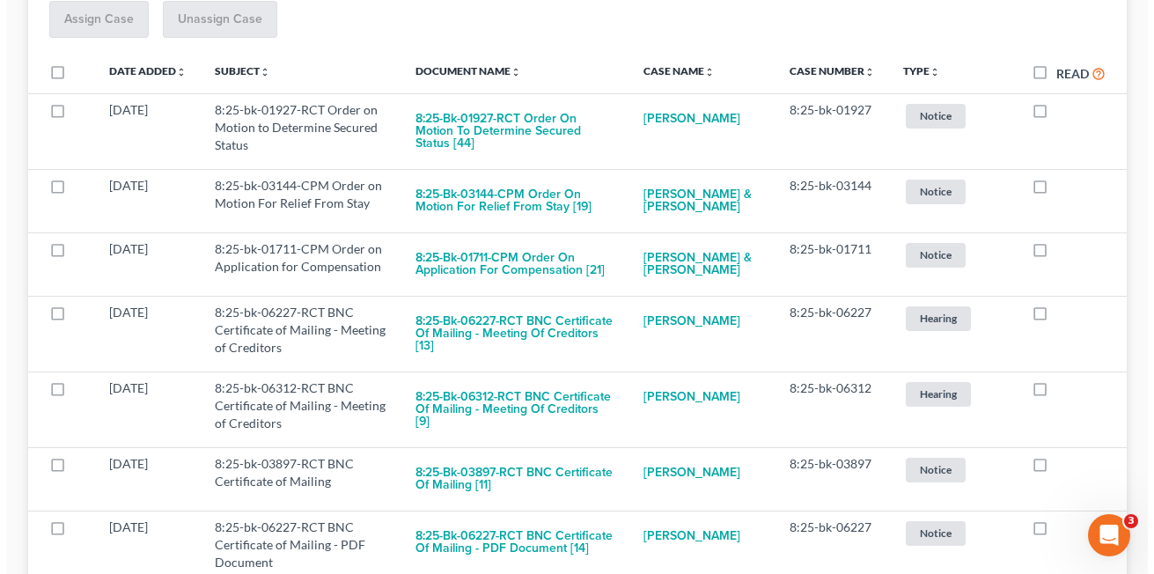
scroll to position [317, 0]
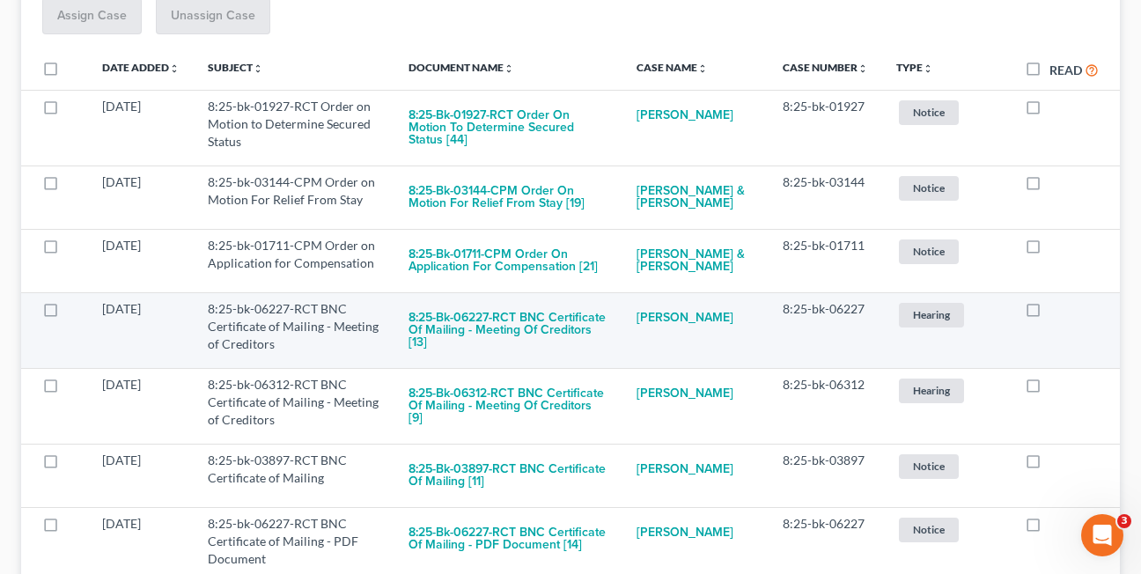
click at [1049, 313] on label at bounding box center [1049, 313] width 0 height 0
click at [1056, 307] on input "checkbox" at bounding box center [1061, 305] width 11 height 11
checkbox input "true"
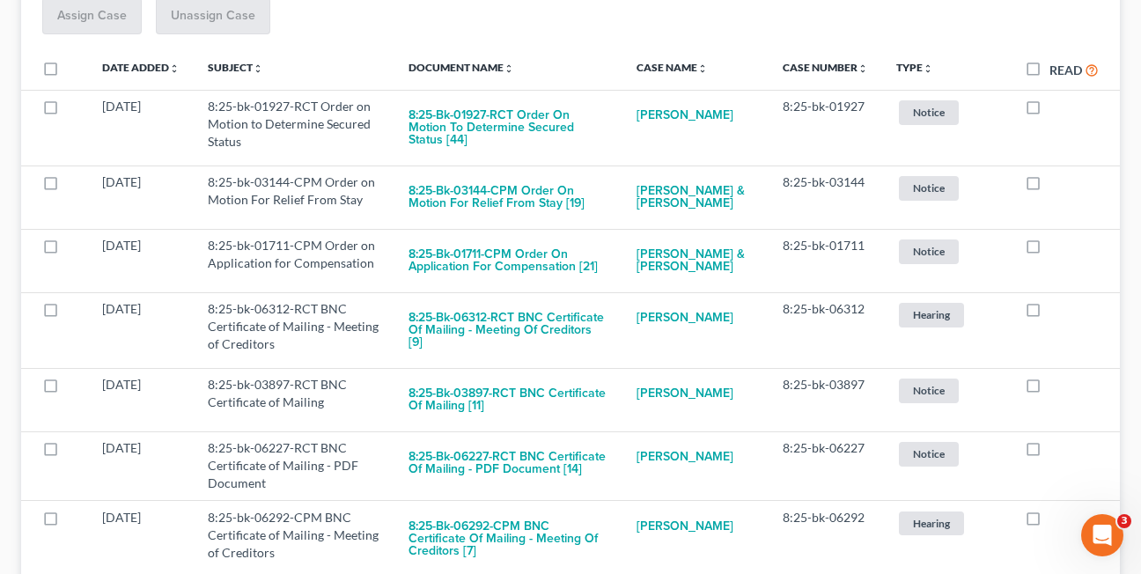
click at [1049, 313] on label at bounding box center [1049, 313] width 0 height 0
click at [1056, 307] on input "checkbox" at bounding box center [1061, 305] width 11 height 11
checkbox input "true"
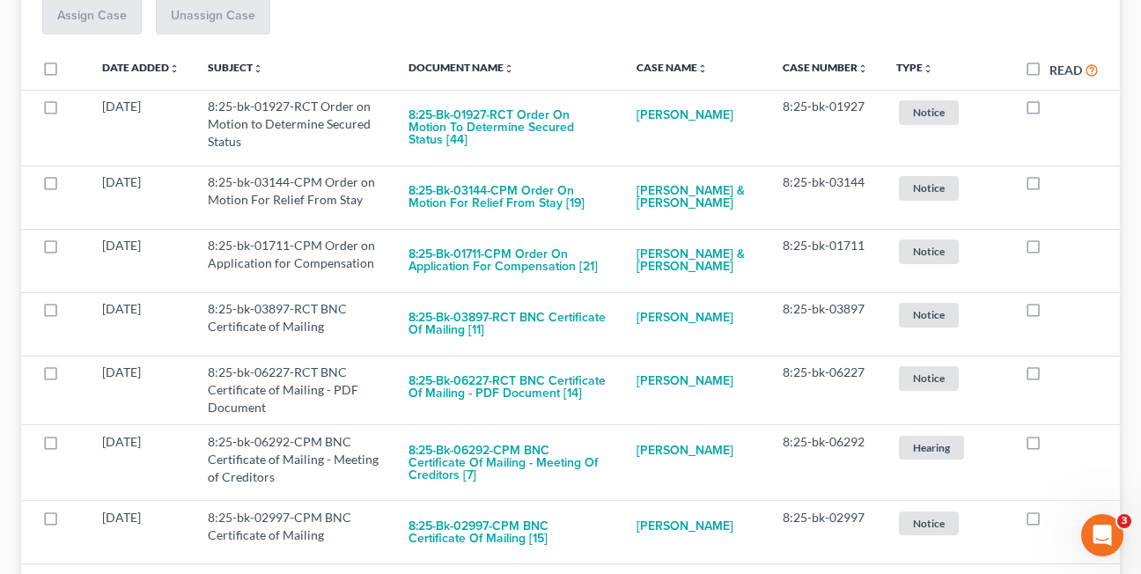
click at [1049, 313] on label at bounding box center [1049, 313] width 0 height 0
click at [1056, 307] on input "checkbox" at bounding box center [1061, 305] width 11 height 11
checkbox input "true"
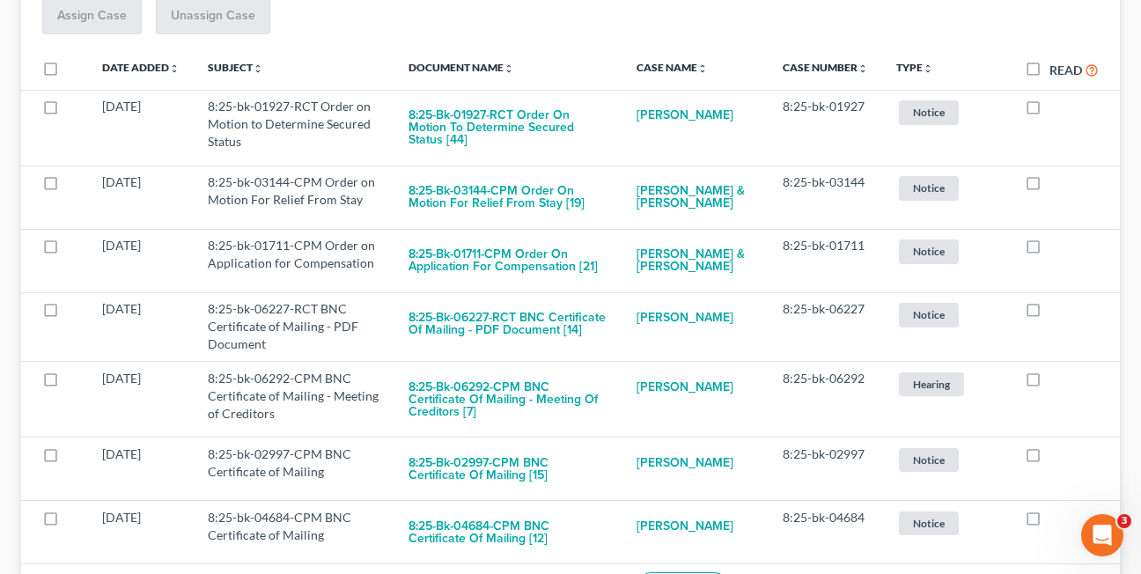
click at [1049, 313] on label at bounding box center [1049, 313] width 0 height 0
click at [1056, 307] on input "checkbox" at bounding box center [1061, 305] width 11 height 11
checkbox input "true"
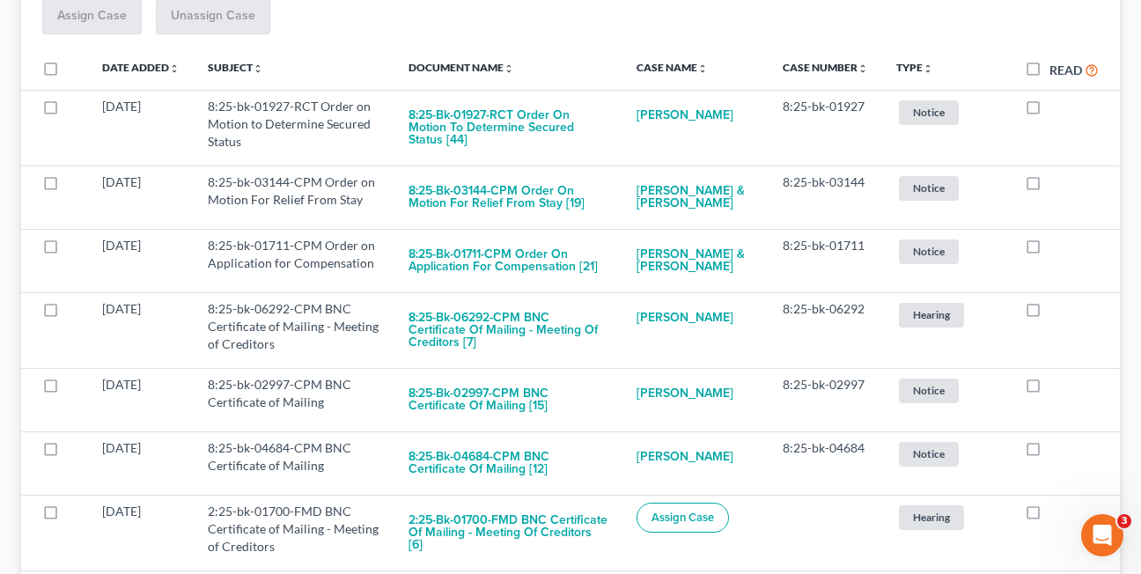
click at [1049, 313] on label at bounding box center [1049, 313] width 0 height 0
click at [1056, 307] on input "checkbox" at bounding box center [1061, 305] width 11 height 11
checkbox input "true"
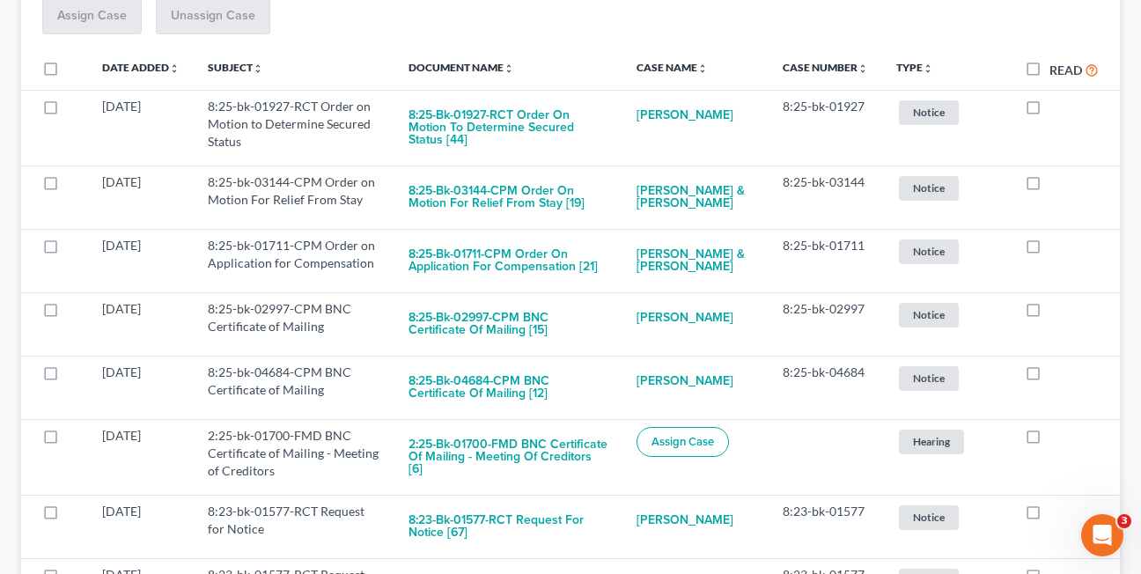
click at [1049, 313] on label at bounding box center [1049, 313] width 0 height 0
click at [1056, 307] on input "checkbox" at bounding box center [1061, 305] width 11 height 11
checkbox input "true"
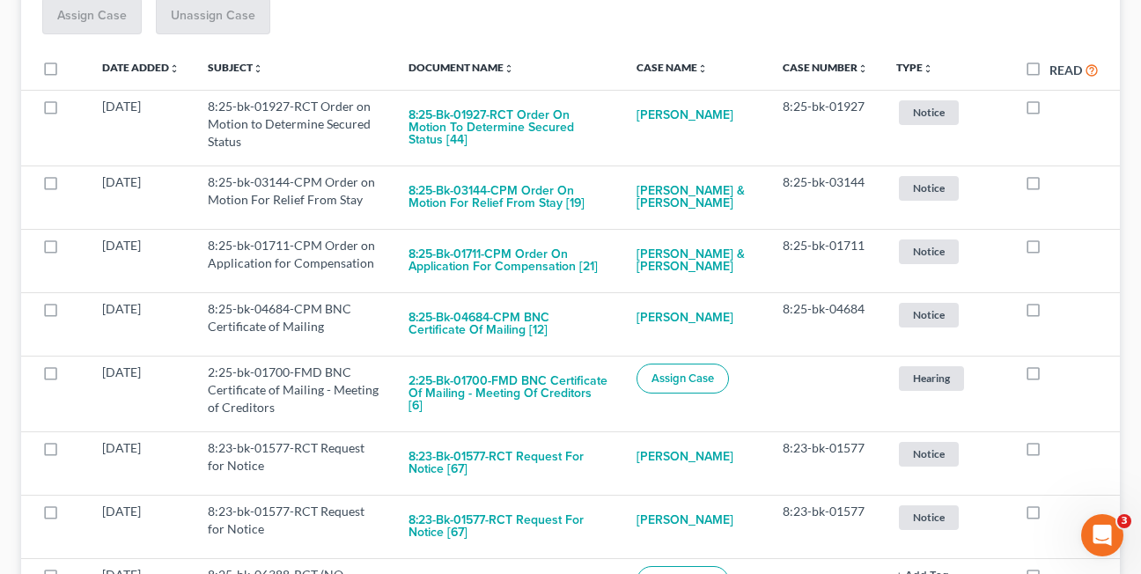
click at [1049, 313] on label at bounding box center [1049, 313] width 0 height 0
click at [1056, 307] on input "checkbox" at bounding box center [1061, 305] width 11 height 11
checkbox input "true"
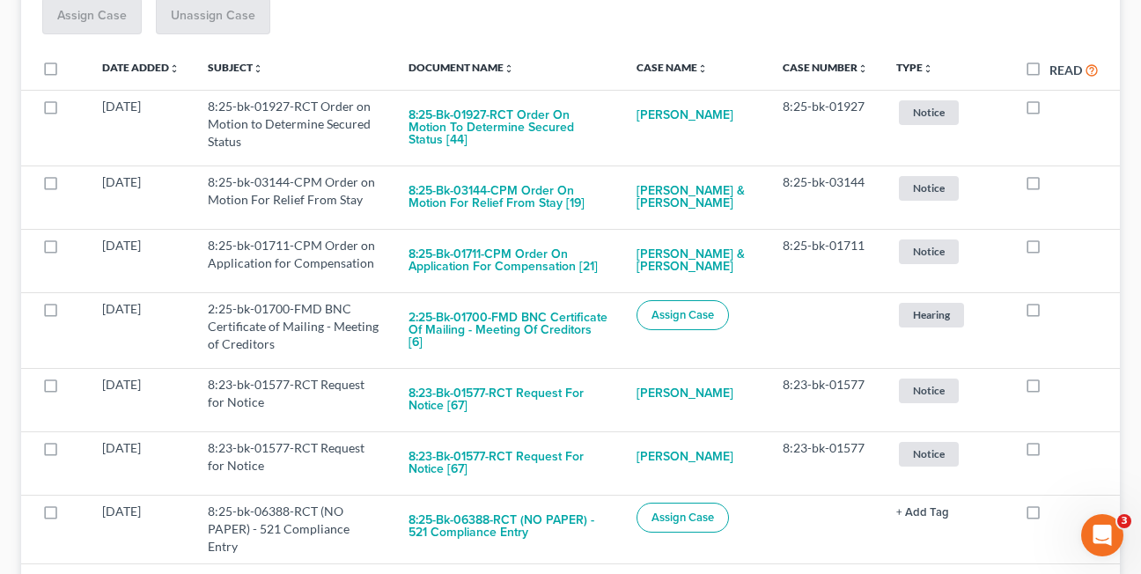
click at [1049, 313] on label at bounding box center [1049, 313] width 0 height 0
click at [1056, 307] on input "checkbox" at bounding box center [1061, 305] width 11 height 11
checkbox input "true"
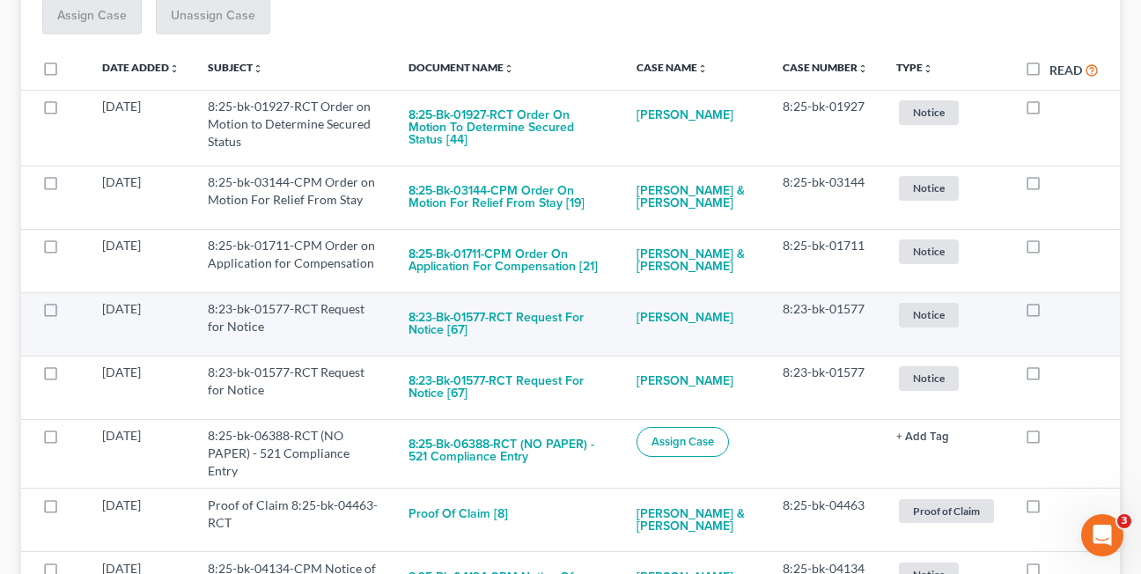
click at [1049, 313] on label at bounding box center [1049, 313] width 0 height 0
click at [1056, 306] on input "checkbox" at bounding box center [1061, 305] width 11 height 11
checkbox input "true"
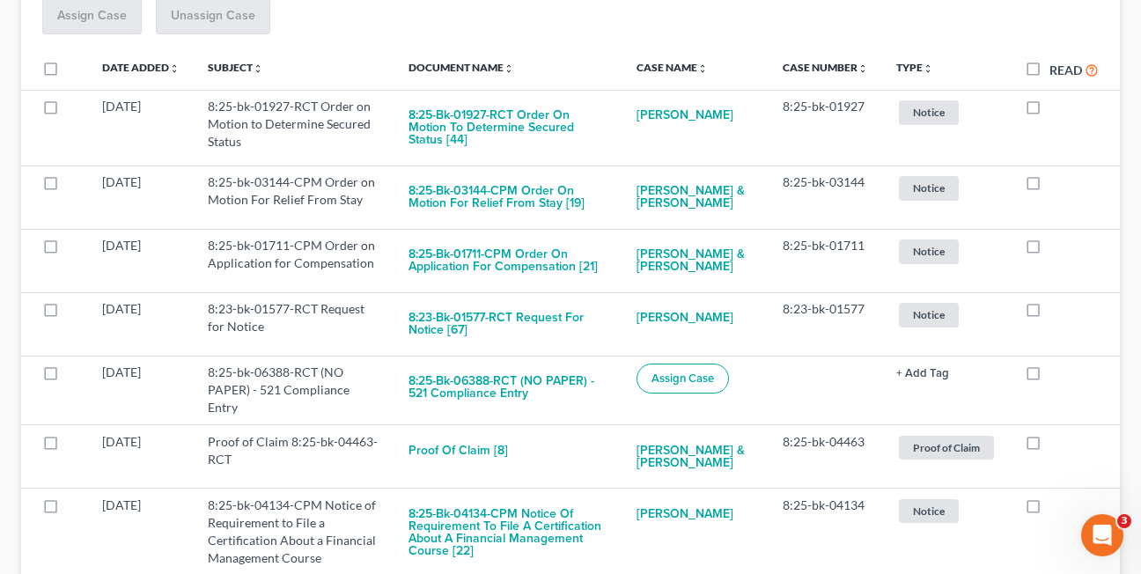
click at [1049, 313] on label at bounding box center [1049, 313] width 0 height 0
click at [1056, 306] on input "checkbox" at bounding box center [1061, 305] width 11 height 11
checkbox input "true"
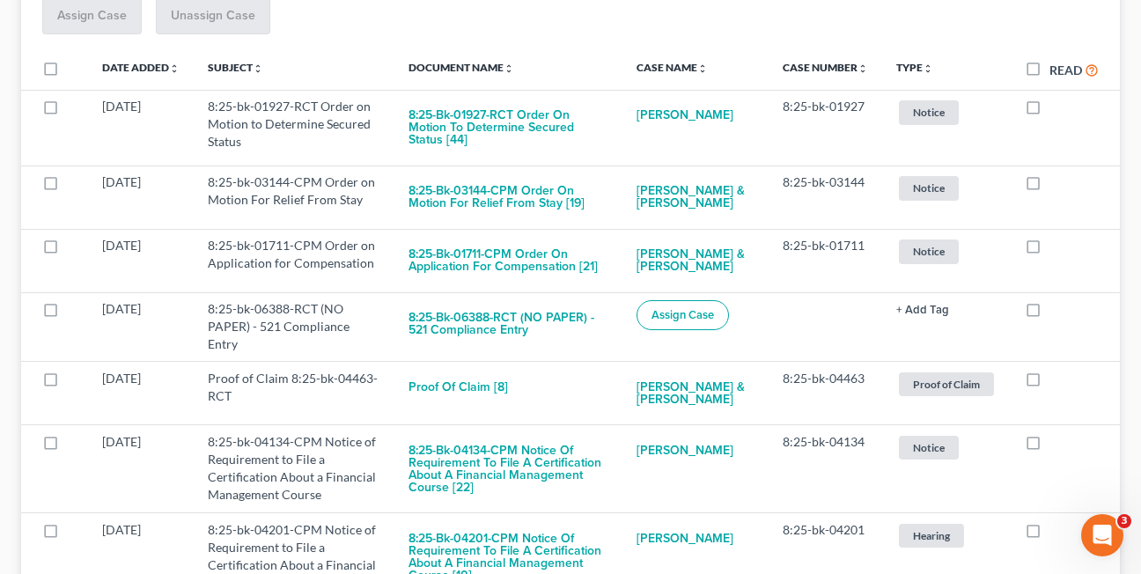
click at [1049, 313] on label at bounding box center [1049, 313] width 0 height 0
click at [1056, 306] on input "checkbox" at bounding box center [1061, 305] width 11 height 11
checkbox input "true"
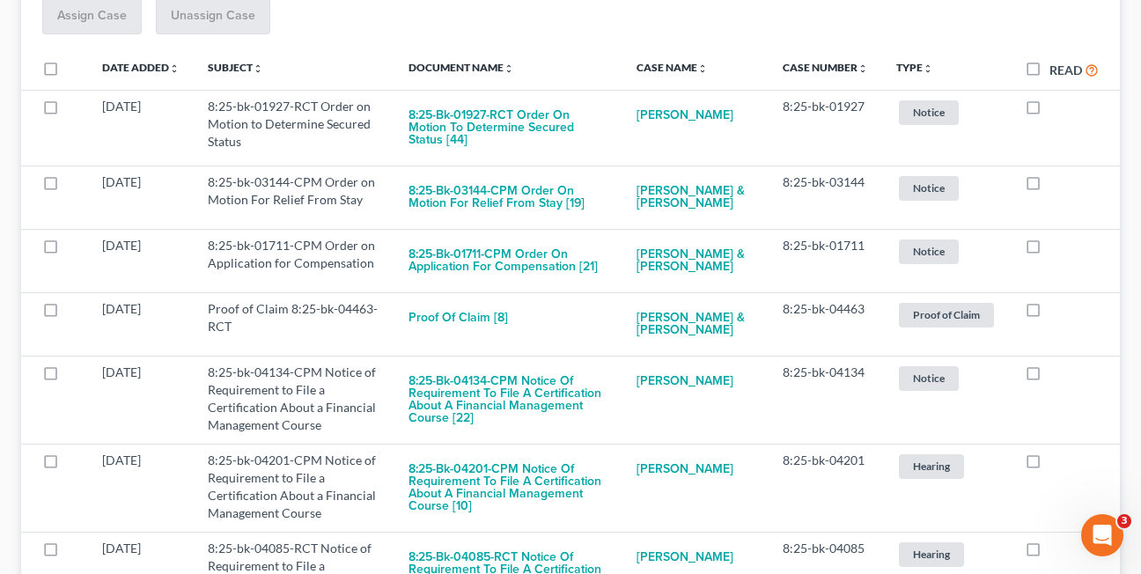
click at [1049, 313] on label at bounding box center [1049, 313] width 0 height 0
click at [1056, 306] on input "checkbox" at bounding box center [1061, 305] width 11 height 11
checkbox input "true"
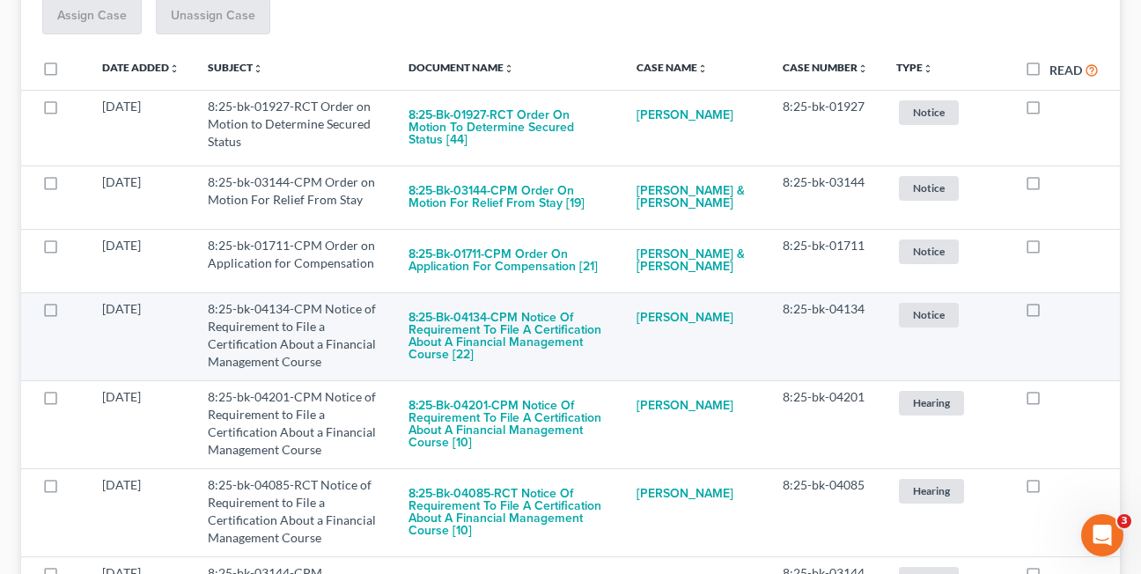
click at [1049, 313] on label at bounding box center [1049, 313] width 0 height 0
click at [1056, 305] on input "checkbox" at bounding box center [1061, 305] width 11 height 11
checkbox input "true"
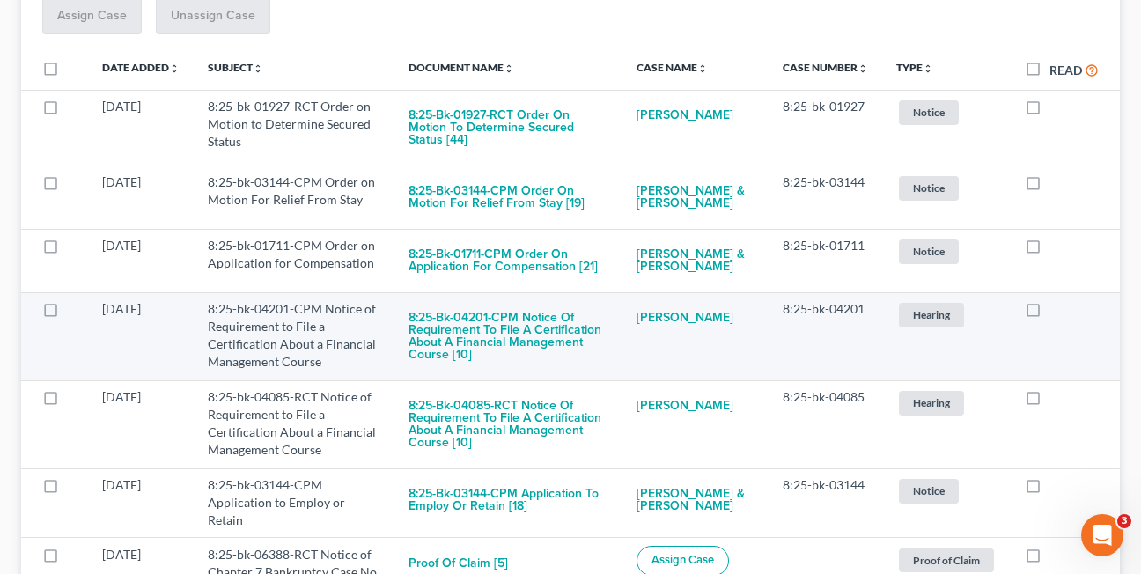
click at [1049, 313] on label at bounding box center [1049, 313] width 0 height 0
click at [1056, 305] on input "checkbox" at bounding box center [1061, 305] width 11 height 11
checkbox input "true"
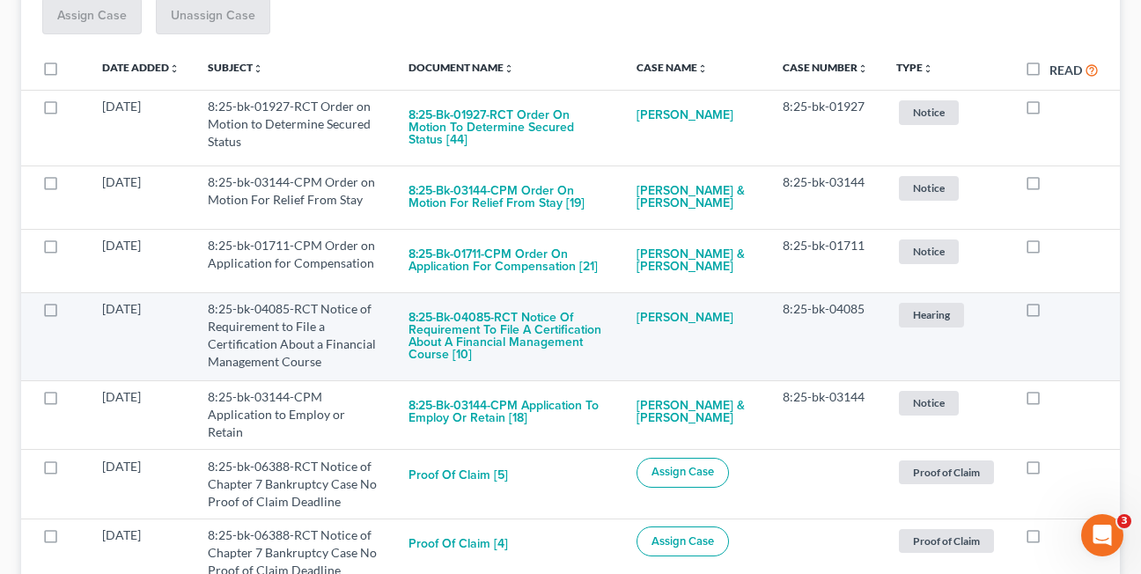
click at [1049, 313] on label at bounding box center [1049, 313] width 0 height 0
click at [1056, 303] on input "checkbox" at bounding box center [1061, 305] width 11 height 11
checkbox input "true"
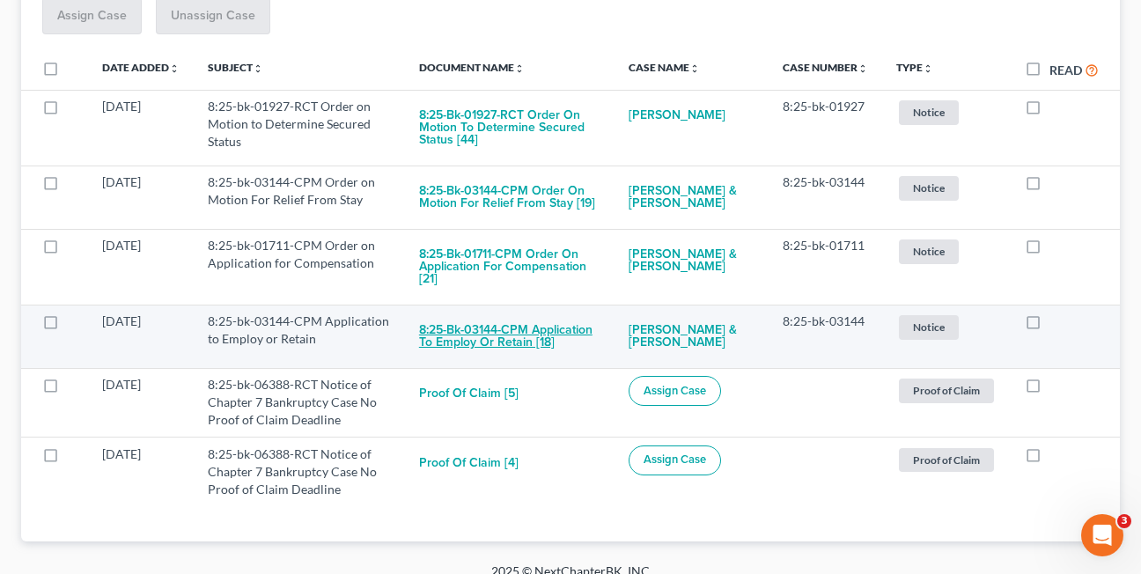
click at [464, 339] on button "8:25-bk-03144-CPM Application to Employ or Retain [18]" at bounding box center [509, 336] width 181 height 48
checkbox input "true"
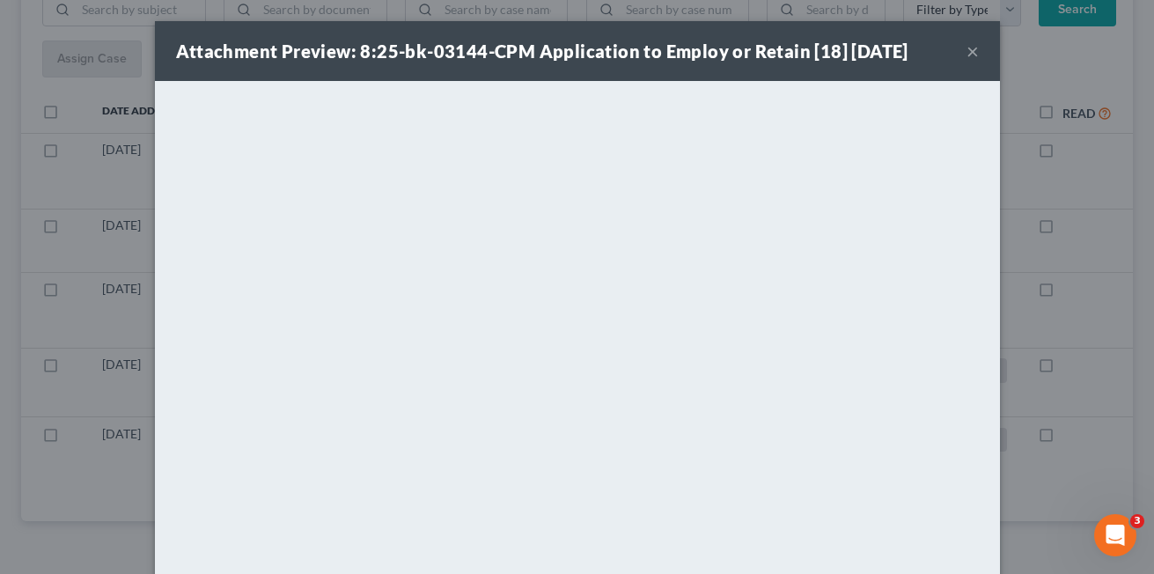
scroll to position [261, 0]
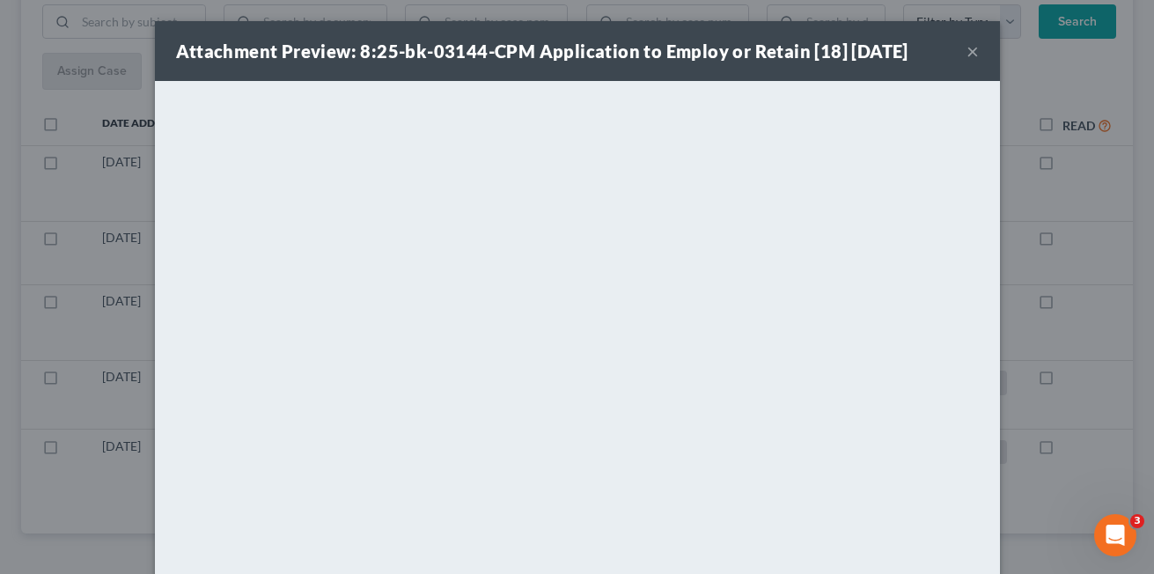
click at [967, 51] on button "×" at bounding box center [972, 50] width 12 height 21
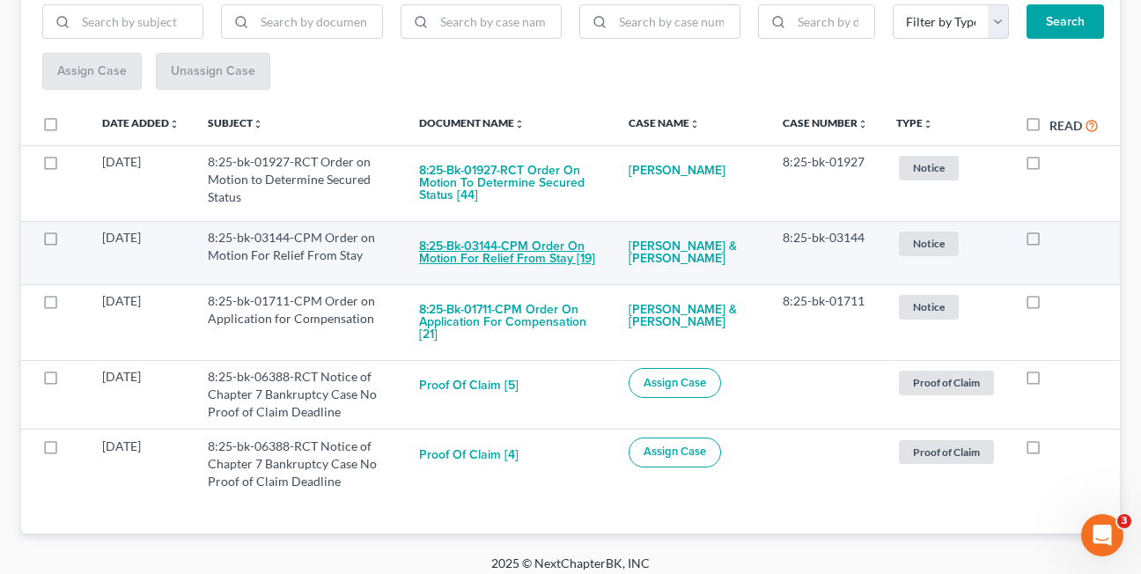
click at [528, 252] on button "8:25-bk-03144-CPM Order on Motion For Relief From Stay [19]" at bounding box center [509, 253] width 181 height 48
checkbox input "true"
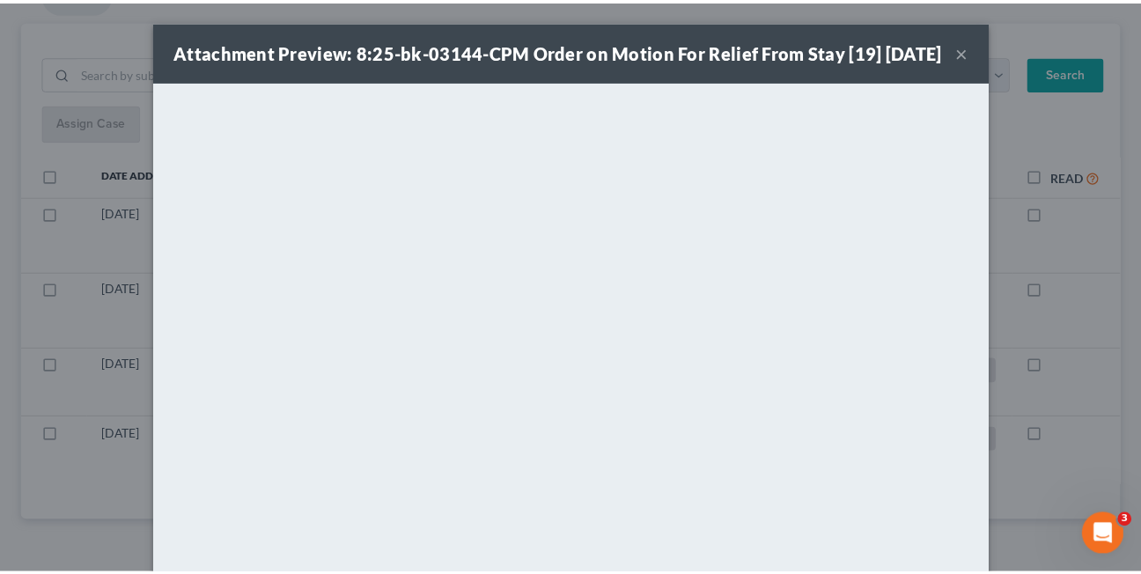
scroll to position [198, 0]
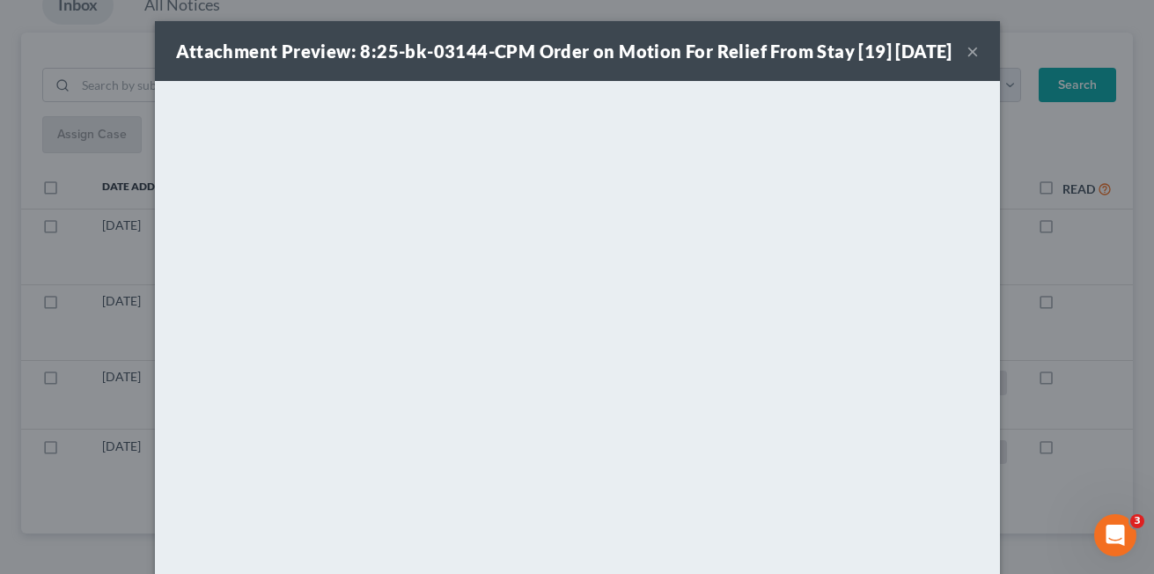
click at [966, 61] on button "×" at bounding box center [972, 50] width 12 height 21
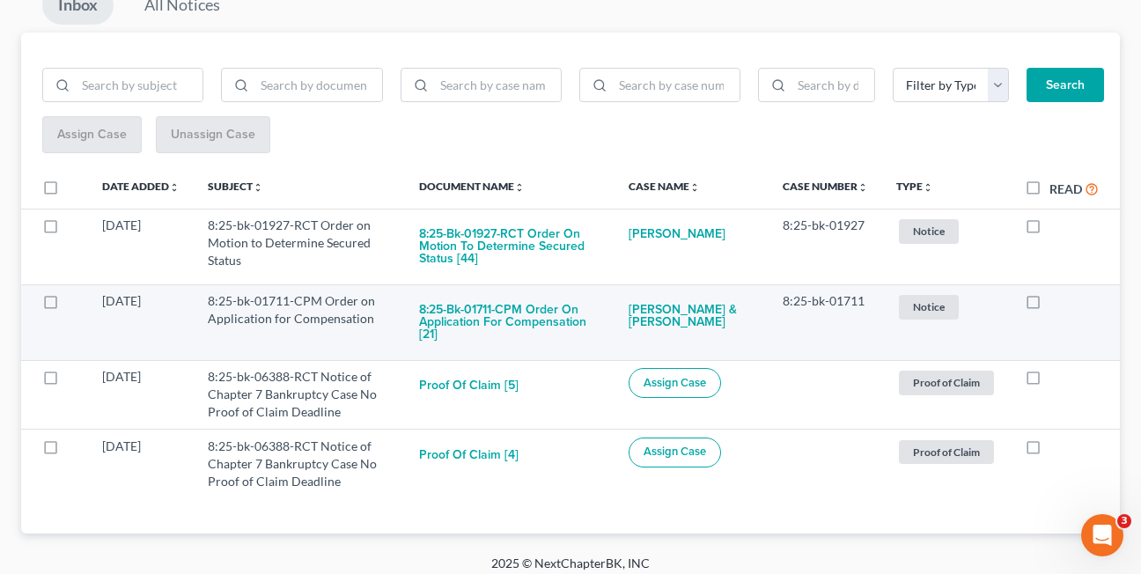
click at [1049, 305] on label at bounding box center [1049, 305] width 0 height 0
click at [1056, 304] on input "checkbox" at bounding box center [1061, 297] width 11 height 11
checkbox input "true"
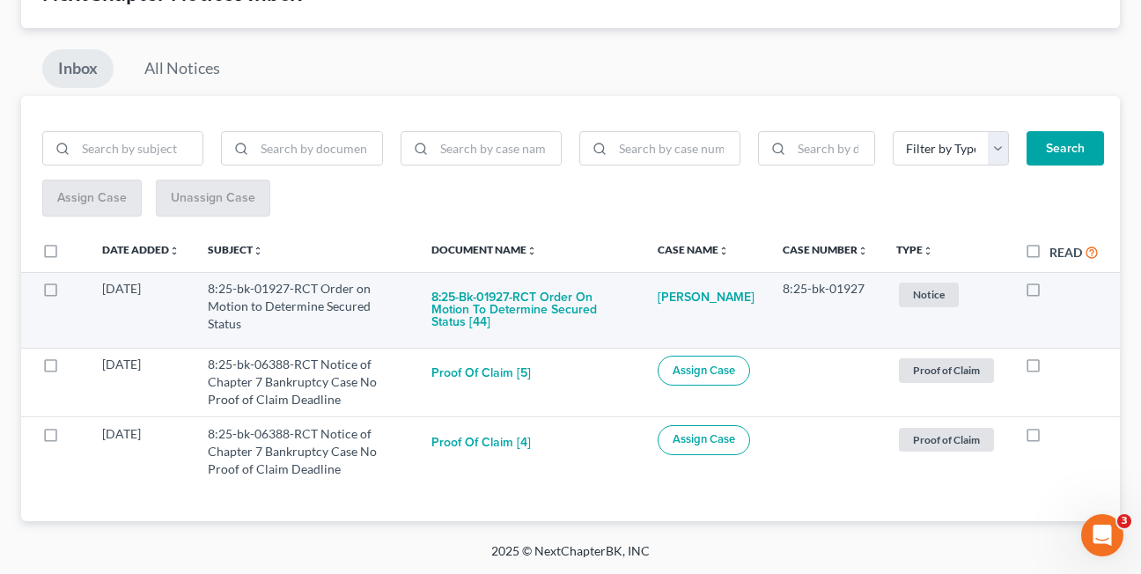
scroll to position [135, 0]
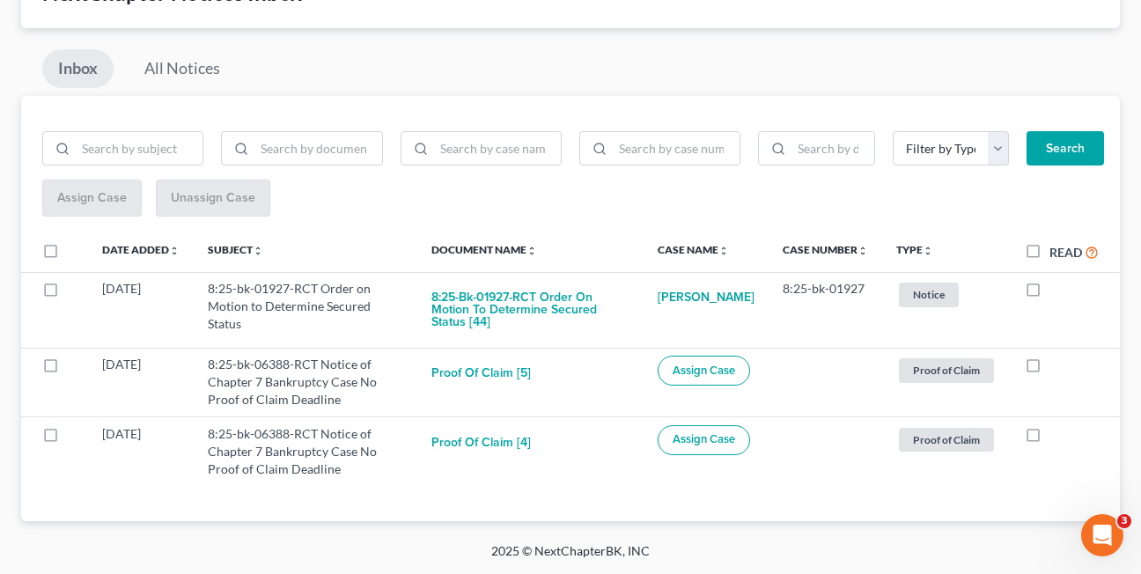
click at [415, 45] on div "NextChapter Notices Inbox Inbox All Notices Filter by Type Hearing Notice Proof…" at bounding box center [570, 239] width 1098 height 563
